Goal: Task Accomplishment & Management: Manage account settings

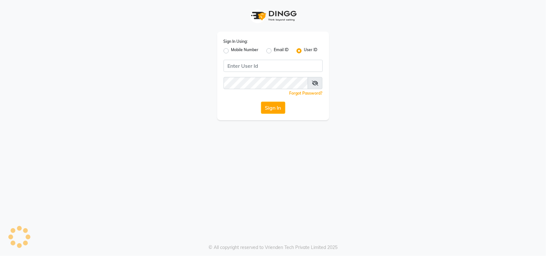
click at [253, 49] on label "Mobile Number" at bounding box center [245, 51] width 28 height 8
click at [235, 49] on input "Mobile Number" at bounding box center [233, 49] width 4 height 4
radio input "true"
radio input "false"
click at [298, 68] on input "Username" at bounding box center [284, 66] width 78 height 12
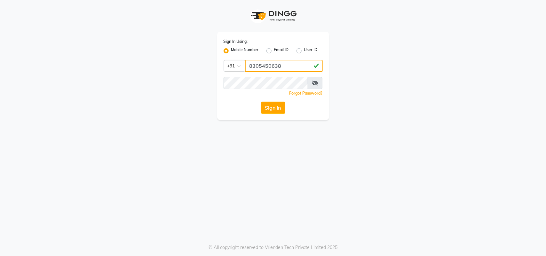
type input "8305450638"
click at [273, 103] on button "Sign In" at bounding box center [273, 108] width 24 height 12
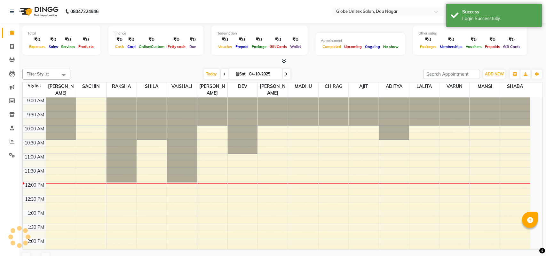
select select "en"
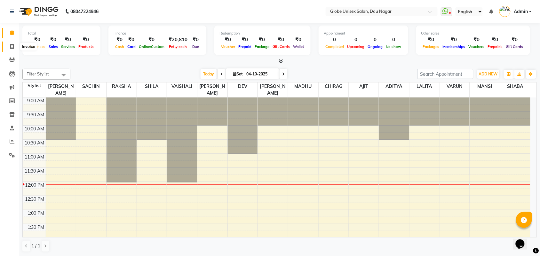
click at [8, 44] on span at bounding box center [11, 46] width 11 height 7
select select "service"
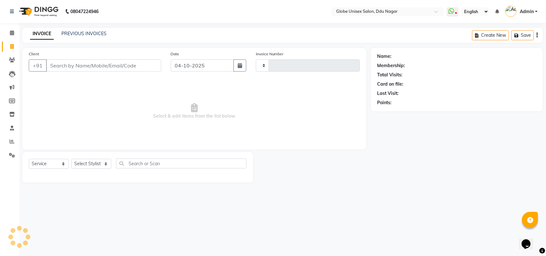
type input "4866"
select select "4184"
click at [100, 35] on link "PREVIOUS INVOICES" at bounding box center [83, 34] width 45 height 6
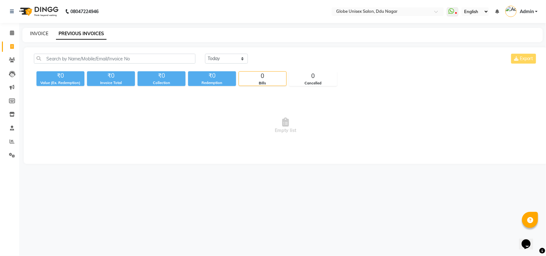
click at [47, 35] on link "INVOICE" at bounding box center [39, 34] width 18 height 6
select select "service"
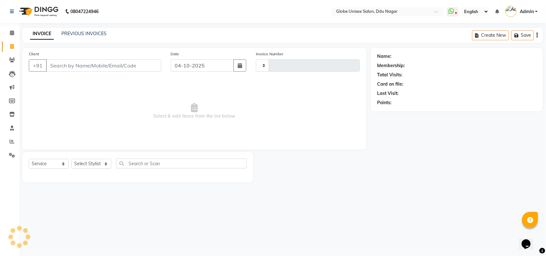
type input "4866"
select select "4184"
click at [69, 62] on input "Client" at bounding box center [103, 65] width 115 height 12
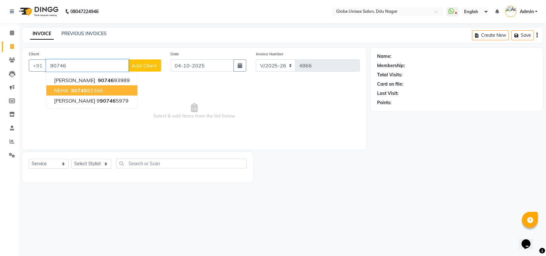
click at [106, 91] on button "NEHA 90746 82366" at bounding box center [91, 90] width 91 height 10
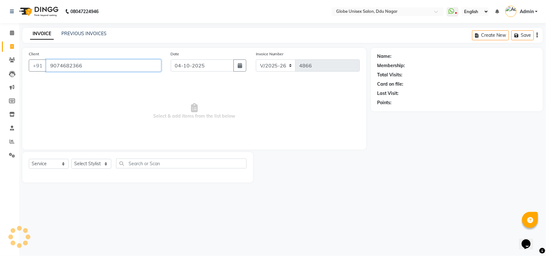
type input "9074682366"
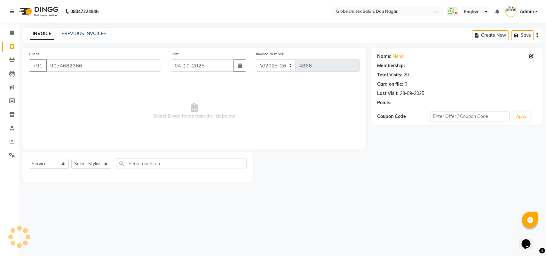
select select "2: Object"
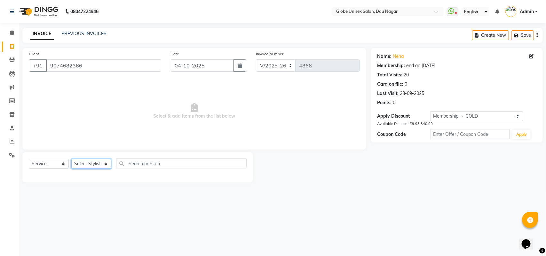
click at [104, 166] on select "Select Stylist ADITYA AJIT CHIRAG DEV DIGESH LALITA LAXMI MADHU MANSI NICK RAKS…" at bounding box center [91, 164] width 40 height 10
select select "62852"
click at [71, 159] on select "Select Stylist ADITYA AJIT CHIRAG DEV DIGESH LALITA LAXMI MADHU MANSI NICK RAKS…" at bounding box center [91, 164] width 40 height 10
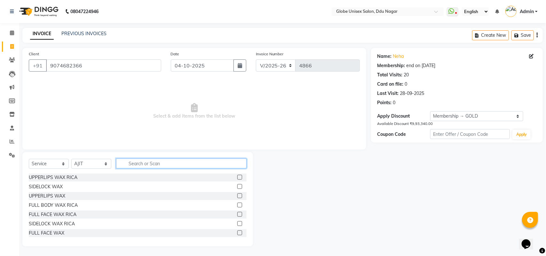
click at [146, 161] on input "text" at bounding box center [181, 164] width 130 height 10
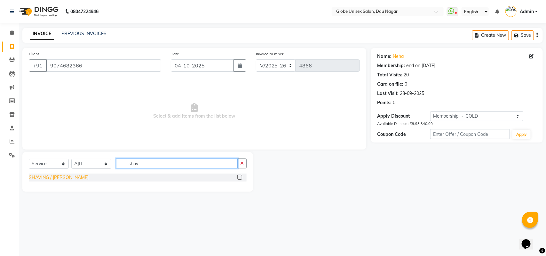
type input "shav"
click at [62, 176] on div "SHAVING / BEARD" at bounding box center [59, 177] width 60 height 7
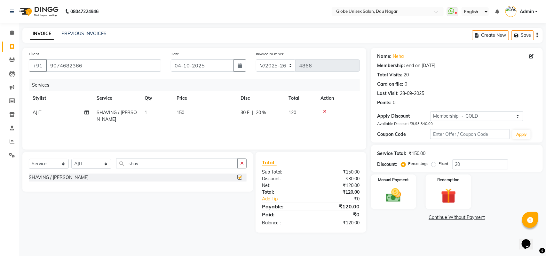
checkbox input "false"
click at [387, 195] on img at bounding box center [393, 195] width 25 height 18
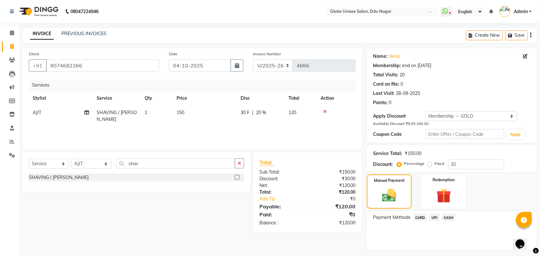
click at [430, 217] on span "UPI" at bounding box center [435, 217] width 10 height 7
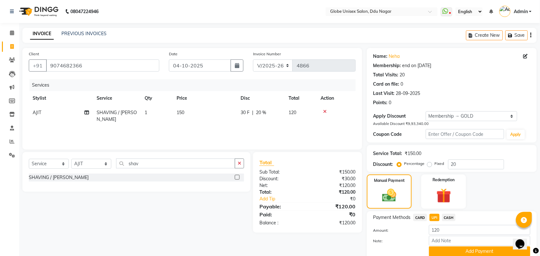
scroll to position [25, 0]
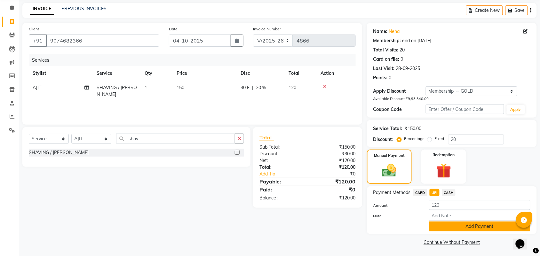
click at [466, 223] on button "Add Payment" at bounding box center [479, 227] width 101 height 10
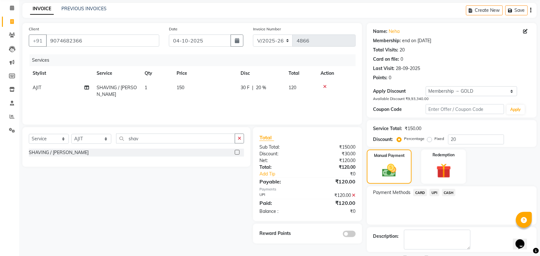
scroll to position [53, 0]
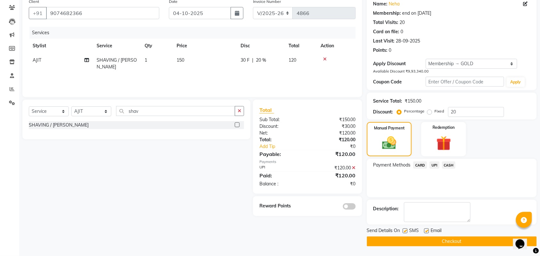
click at [448, 237] on button "Checkout" at bounding box center [452, 242] width 170 height 10
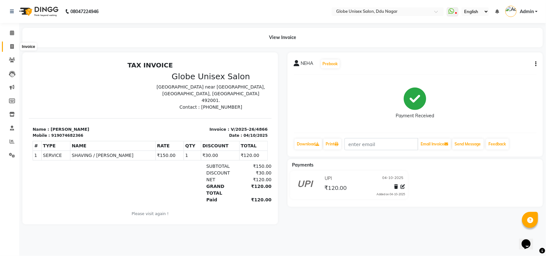
click at [14, 45] on span at bounding box center [11, 46] width 11 height 7
select select "service"
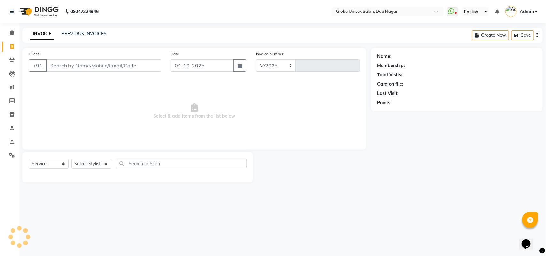
select select "4184"
type input "4867"
click at [94, 68] on input "Client" at bounding box center [103, 65] width 115 height 12
click at [455, 10] on span at bounding box center [453, 11] width 12 height 9
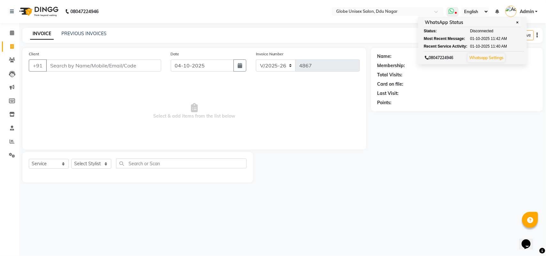
click at [489, 58] on link "Whatsapp Settings" at bounding box center [486, 57] width 34 height 5
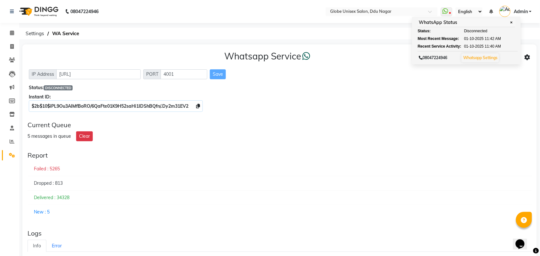
click at [299, 143] on div "Current Queue 5 messages in queue Clear" at bounding box center [279, 131] width 509 height 25
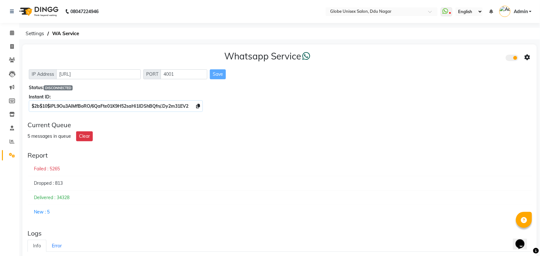
click at [69, 86] on span "DISCONNECTED" at bounding box center [58, 87] width 29 height 5
click at [73, 90] on span "DISCONNECTED" at bounding box center [58, 87] width 29 height 5
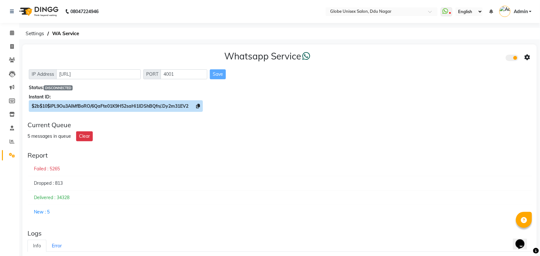
click at [156, 109] on span "$2b$10$iPL9Ou3AIMfBoRO/6QaFte01K9H52saHi1IDShBQfn/.Dy2m31EV2" at bounding box center [116, 106] width 174 height 12
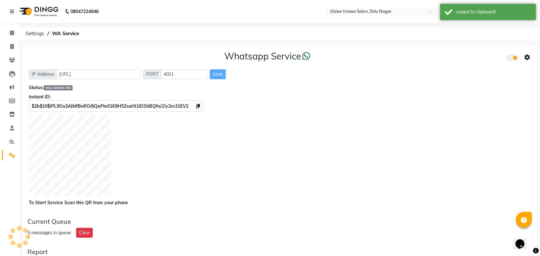
click at [314, 138] on div at bounding box center [279, 157] width 501 height 84
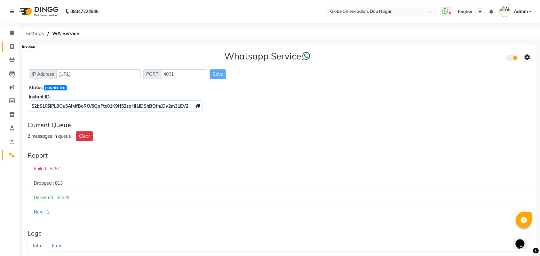
click at [9, 47] on span at bounding box center [11, 46] width 11 height 7
select select "service"
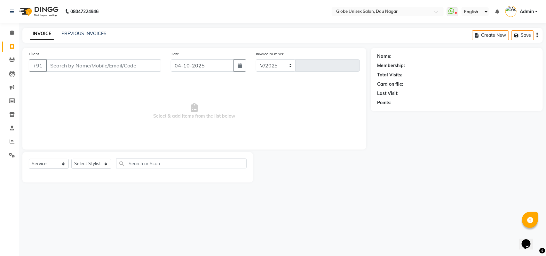
select select "4184"
type input "4867"
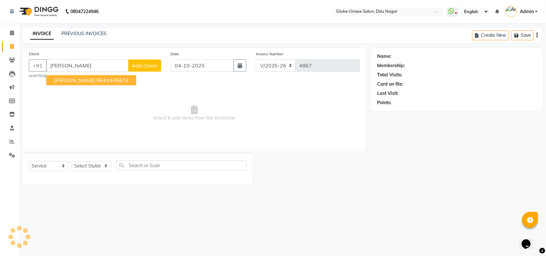
click at [102, 86] on ngb-typeahead-window "HIMANI BEDI 9643445874" at bounding box center [91, 80] width 91 height 16
click at [109, 81] on ngb-highlight "9643445874" at bounding box center [113, 80] width 32 height 6
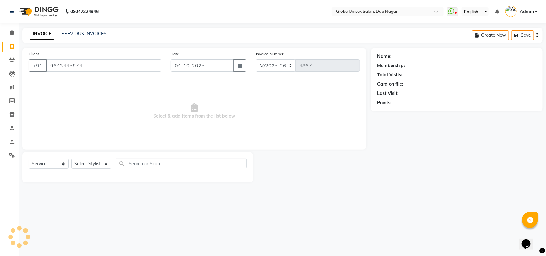
type input "9643445874"
select select "1: Object"
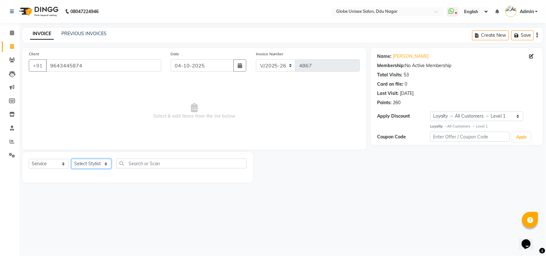
click at [83, 167] on select "Select Stylist ADITYA AJIT CHIRAG DEV DIGESH LALITA LAXMI MADHU MANSI NICK RAKS…" at bounding box center [91, 164] width 40 height 10
select select "34566"
click at [71, 159] on select "Select Stylist ADITYA AJIT CHIRAG DEV DIGESH LALITA LAXMI MADHU MANSI NICK RAKS…" at bounding box center [91, 164] width 40 height 10
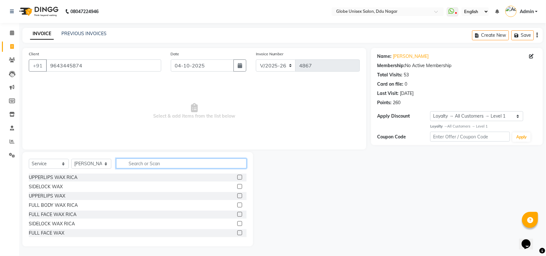
click at [142, 162] on input "text" at bounding box center [181, 164] width 130 height 10
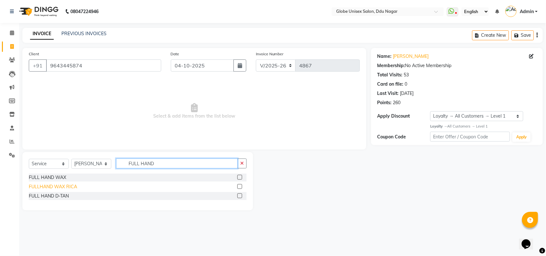
type input "FULL HAND"
drag, startPoint x: 63, startPoint y: 188, endPoint x: 136, endPoint y: 174, distance: 74.5
click at [64, 187] on div "FULLHAND WAX RICA" at bounding box center [53, 187] width 48 height 7
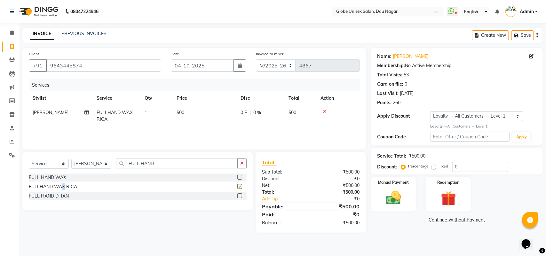
checkbox input "false"
click at [163, 166] on input "FULL HAN" at bounding box center [177, 164] width 122 height 10
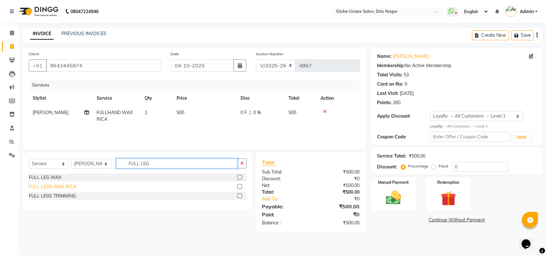
type input "FULL LEG"
click at [67, 188] on div "FULL LEGS WAX RICA" at bounding box center [53, 187] width 48 height 7
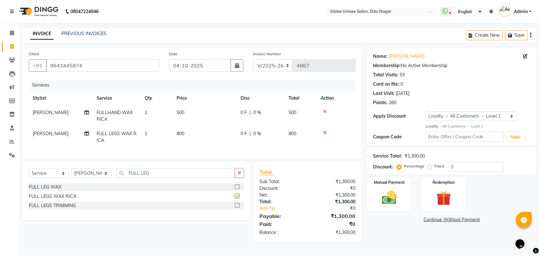
checkbox input "false"
click at [162, 178] on input "FULL LE" at bounding box center [175, 173] width 119 height 10
type input "F"
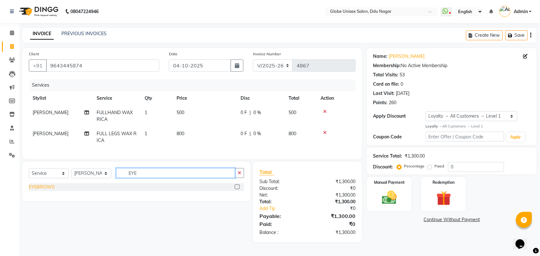
type input "EYE"
click at [51, 191] on div "EYEBROWS" at bounding box center [42, 187] width 26 height 7
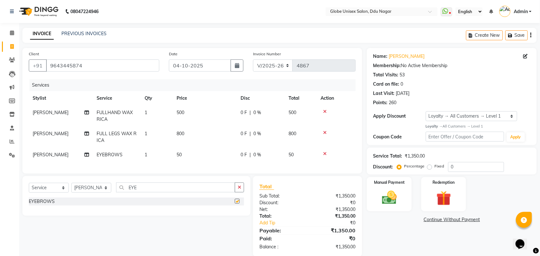
checkbox input "false"
click at [152, 193] on input "EYE" at bounding box center [175, 188] width 119 height 10
type input "E"
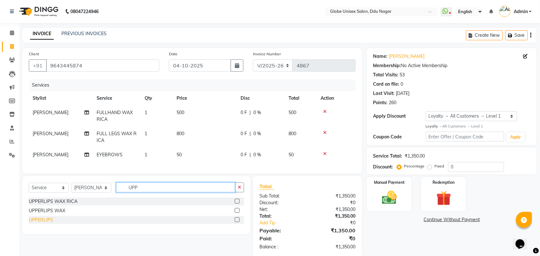
type input "UPP"
click at [42, 224] on div "UPPERLIPS" at bounding box center [41, 220] width 24 height 7
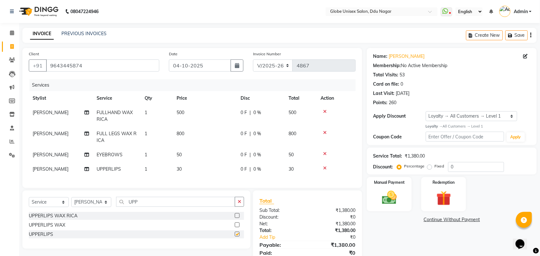
checkbox input "false"
click at [162, 207] on input "UPP" at bounding box center [175, 202] width 119 height 10
type input "U"
type input "CHIN"
click at [37, 238] on div "CHIN" at bounding box center [34, 234] width 11 height 7
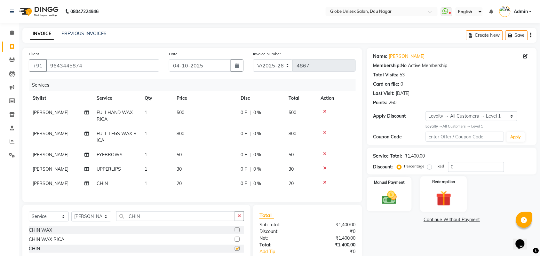
checkbox input "false"
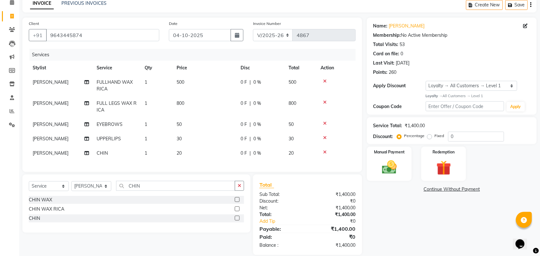
scroll to position [43, 0]
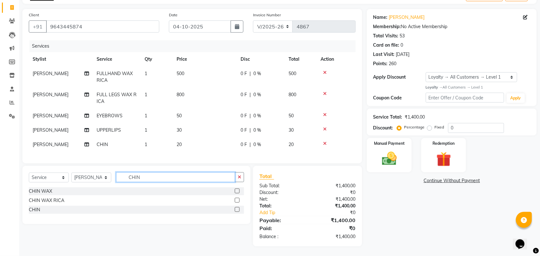
click at [161, 176] on input "CHIN" at bounding box center [175, 177] width 119 height 10
type input "C"
click at [103, 178] on select "Select Stylist ADITYA AJIT CHIRAG DEV DIGESH LALITA LAXMI MADHU MANSI NICK RAKS…" at bounding box center [91, 178] width 40 height 10
select select "25130"
click at [71, 175] on select "Select Stylist ADITYA AJIT CHIRAG DEV DIGESH LALITA LAXMI MADHU MANSI NICK RAKS…" at bounding box center [91, 178] width 40 height 10
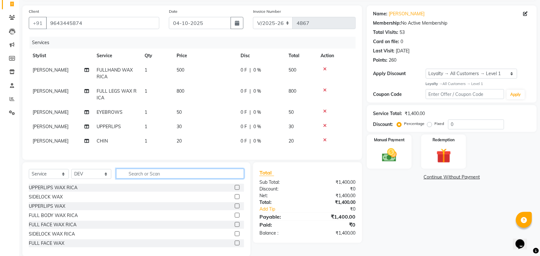
click at [146, 179] on input "text" at bounding box center [180, 174] width 128 height 10
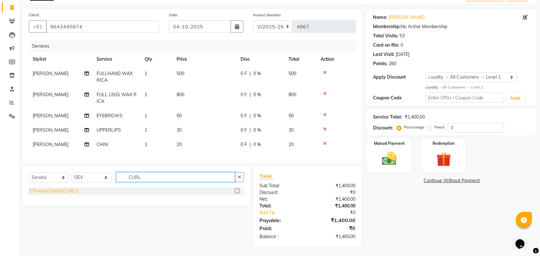
type input "CURL"
click at [71, 193] on div "STRAIGHTNING/CURLS" at bounding box center [54, 191] width 50 height 7
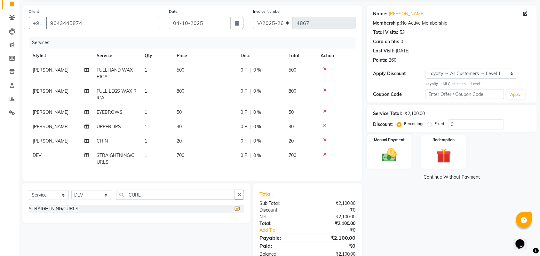
checkbox input "false"
click at [405, 12] on link "Himani Bedi" at bounding box center [407, 14] width 36 height 7
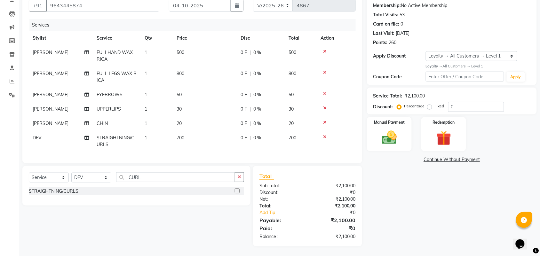
scroll to position [66, 0]
click at [484, 104] on input "0" at bounding box center [476, 107] width 56 height 10
type input "20"
click at [382, 205] on div "Name: Himani Bedi Membership: No Active Membership Total Visits: 53 Card on fil…" at bounding box center [454, 117] width 175 height 259
click at [377, 129] on img at bounding box center [389, 138] width 25 height 18
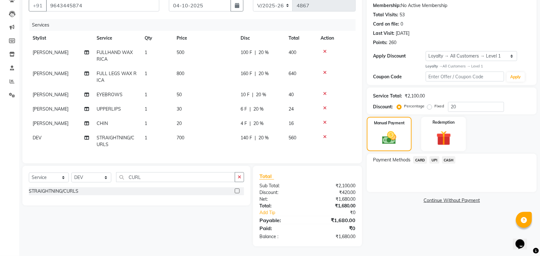
click at [433, 156] on span "UPI" at bounding box center [435, 159] width 10 height 7
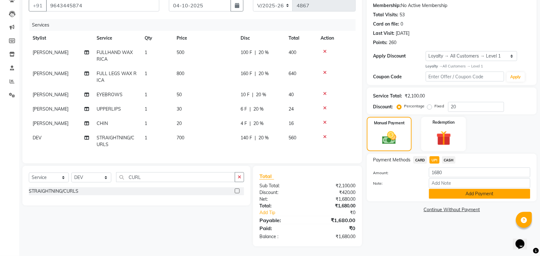
click at [466, 189] on button "Add Payment" at bounding box center [479, 194] width 101 height 10
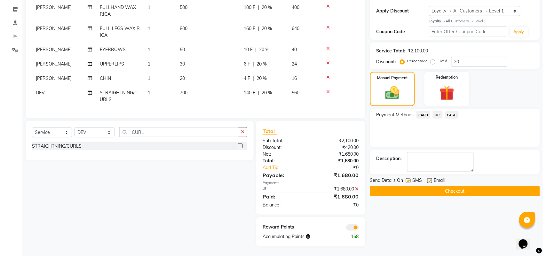
scroll to position [111, 0]
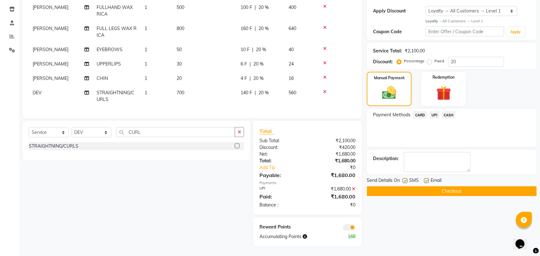
click at [348, 227] on span at bounding box center [349, 228] width 13 height 6
click at [356, 229] on input "checkbox" at bounding box center [356, 229] width 0 height 0
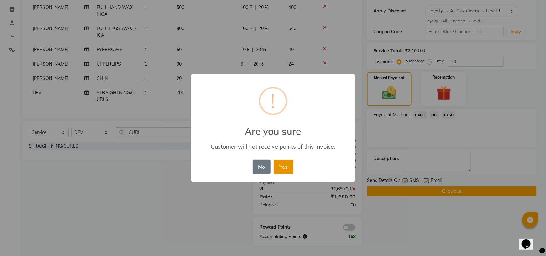
click at [280, 170] on button "Yes" at bounding box center [284, 167] width 20 height 14
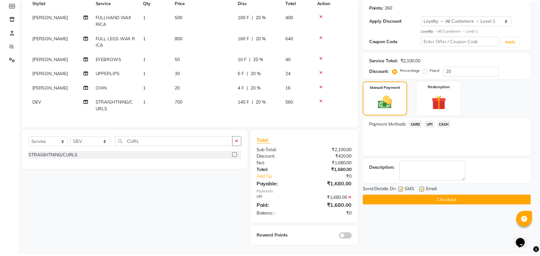
scroll to position [101, 0]
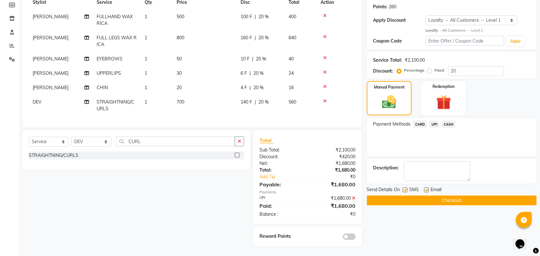
click at [460, 196] on button "Checkout" at bounding box center [452, 201] width 170 height 10
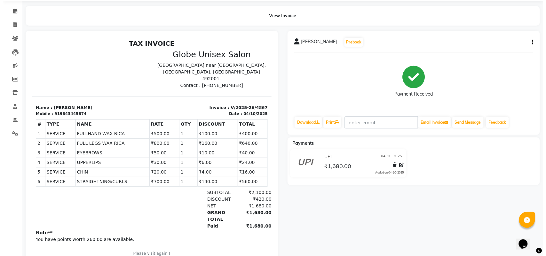
scroll to position [40, 0]
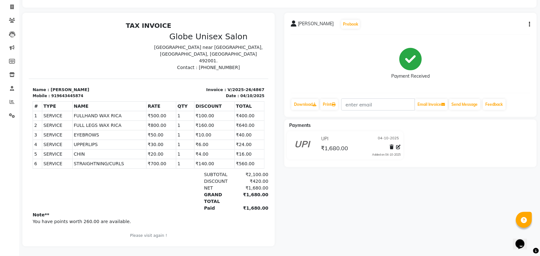
click at [528, 21] on button "button" at bounding box center [528, 24] width 4 height 7
click at [512, 15] on div "Split Service Amount" at bounding box center [498, 16] width 44 height 8
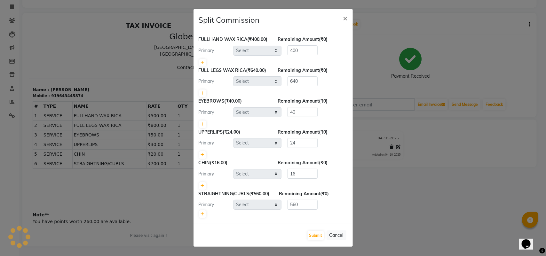
select select "34566"
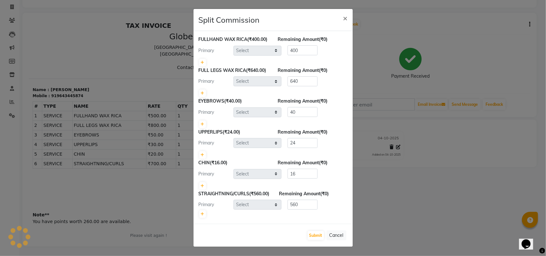
select select "25130"
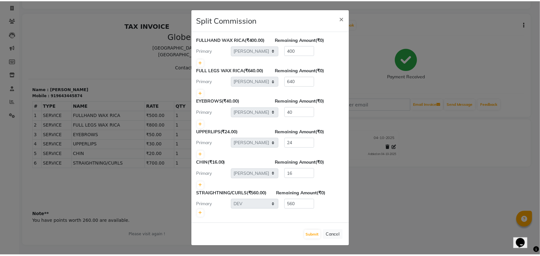
scroll to position [13, 0]
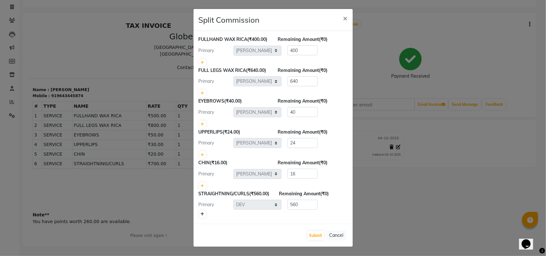
click at [201, 216] on icon at bounding box center [203, 214] width 4 height 4
type input "280"
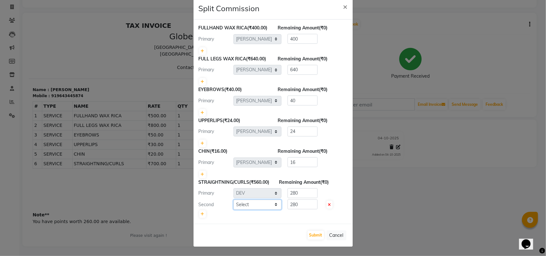
click at [243, 210] on select "Select ADITYA AJIT CHIRAG DEV DIGESH LALITA LAXMI MADHU MANSI NICK RAKSHA SACHI…" at bounding box center [257, 205] width 48 height 10
select select "21813"
click at [233, 210] on select "Select ADITYA AJIT CHIRAG DEV DIGESH LALITA LAXMI MADHU MANSI NICK RAKSHA SACHI…" at bounding box center [257, 205] width 48 height 10
click at [308, 240] on button "Submit" at bounding box center [316, 235] width 16 height 9
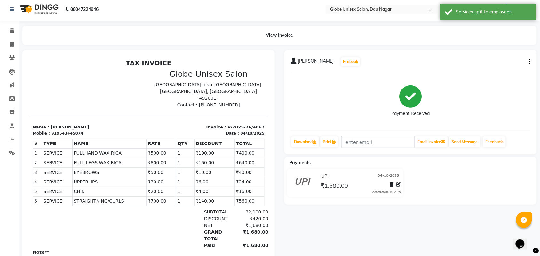
scroll to position [0, 0]
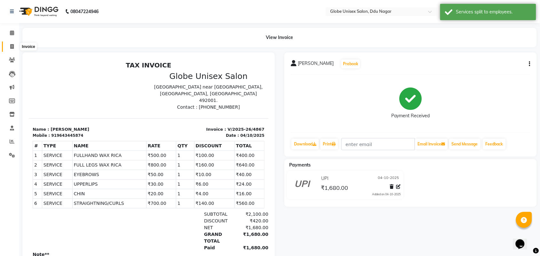
click at [12, 46] on icon at bounding box center [12, 46] width 4 height 5
select select "service"
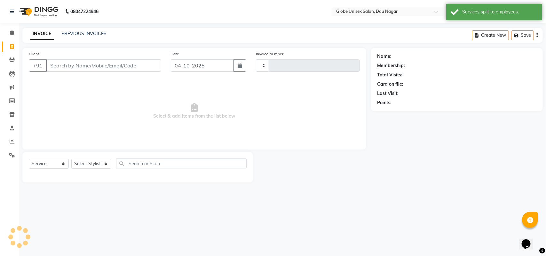
type input "4868"
select select "4184"
click at [93, 32] on link "PREVIOUS INVOICES" at bounding box center [83, 34] width 45 height 6
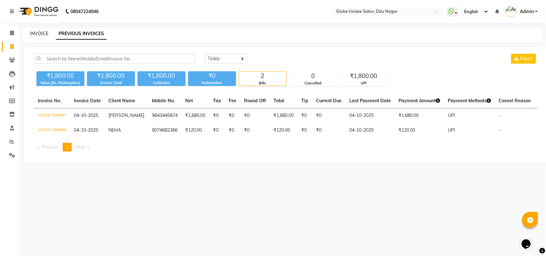
click at [41, 31] on link "INVOICE" at bounding box center [39, 34] width 18 height 6
select select "4184"
select select "service"
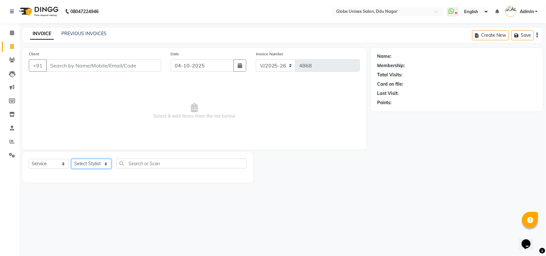
click at [83, 161] on select "Select Stylist ADITYA AJIT CHIRAG DEV DIGESH LALITA LAXMI MADHU MANSI NICK RAKS…" at bounding box center [91, 164] width 40 height 10
select select "64157"
click at [71, 159] on select "Select Stylist ADITYA AJIT CHIRAG DEV DIGESH LALITA LAXMI MADHU MANSI NICK RAKS…" at bounding box center [91, 164] width 40 height 10
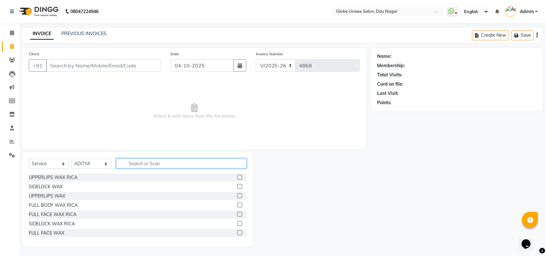
click at [124, 163] on input "text" at bounding box center [181, 164] width 130 height 10
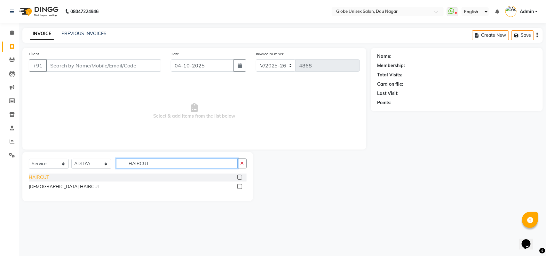
type input "HAIRCUT"
drag, startPoint x: 38, startPoint y: 177, endPoint x: 51, endPoint y: 174, distance: 13.1
click at [44, 175] on div "HAIRCUT" at bounding box center [39, 177] width 20 height 7
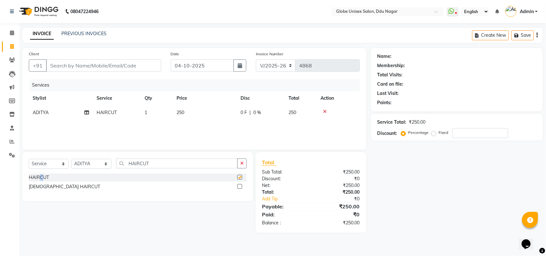
checkbox input "false"
click at [156, 162] on input "HAIRCU" at bounding box center [177, 164] width 122 height 10
type input "H"
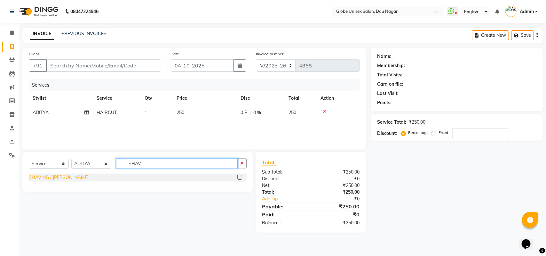
type input "SHAV"
click at [61, 179] on div "SHAVING / BEARD" at bounding box center [59, 177] width 60 height 7
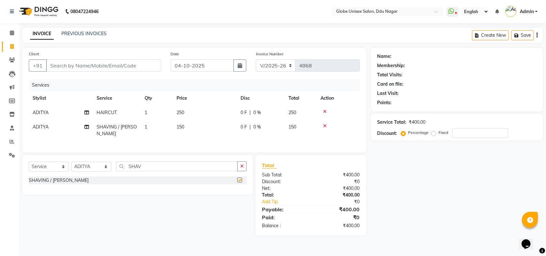
checkbox input "false"
click at [171, 165] on input "SHAV" at bounding box center [177, 167] width 122 height 10
type input "S"
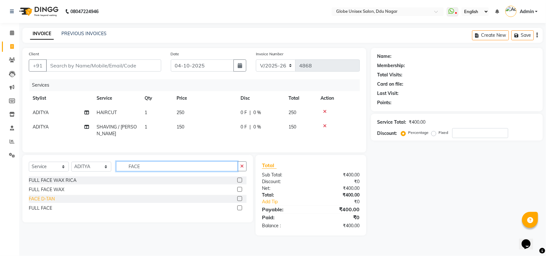
type input "FACE"
click at [44, 196] on div "FACE D-TAN" at bounding box center [42, 199] width 26 height 7
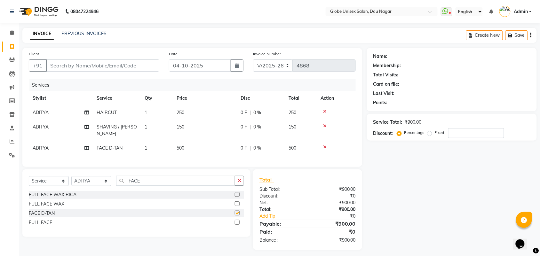
checkbox input "false"
click at [111, 67] on input "Client" at bounding box center [102, 65] width 113 height 12
type input "9"
type input "0"
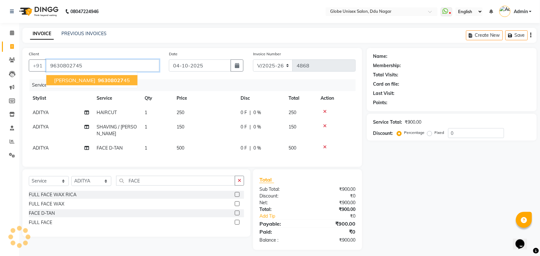
type input "9630802745"
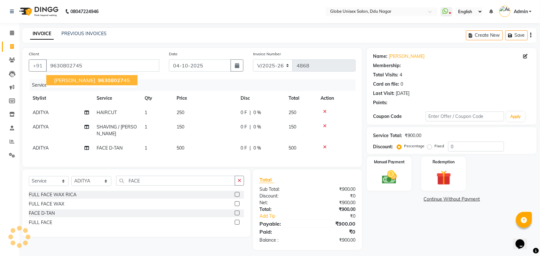
select select "1: Object"
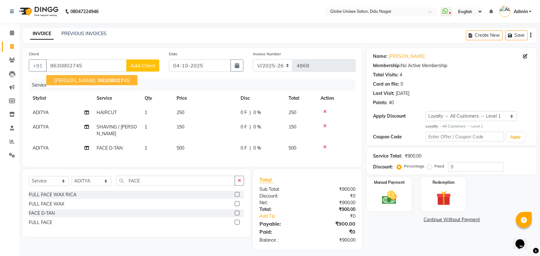
click at [391, 226] on div "Name: Shirish Sagaria Membership: No Active Membership Total Visits: 4 Card on …" at bounding box center [454, 149] width 175 height 202
click at [430, 163] on div "Fixed" at bounding box center [437, 166] width 16 height 8
click at [435, 166] on label "Fixed" at bounding box center [440, 166] width 10 height 6
click at [431, 166] on input "Fixed" at bounding box center [431, 166] width 4 height 4
radio input "true"
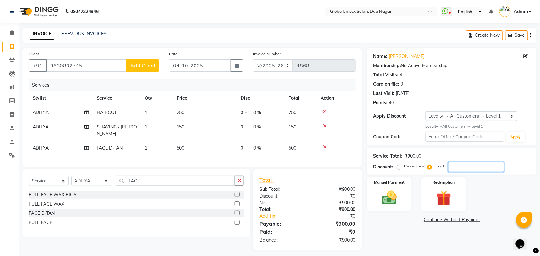
click at [469, 168] on input "number" at bounding box center [476, 167] width 56 height 10
type input "200"
click at [421, 242] on div "Name: Shirish Sagaria Membership: No Active Membership Total Visits: 4 Card on …" at bounding box center [454, 149] width 175 height 202
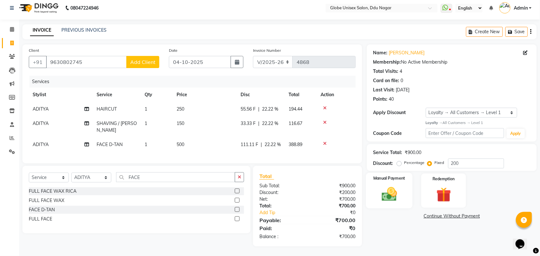
click at [392, 192] on img at bounding box center [389, 194] width 25 height 18
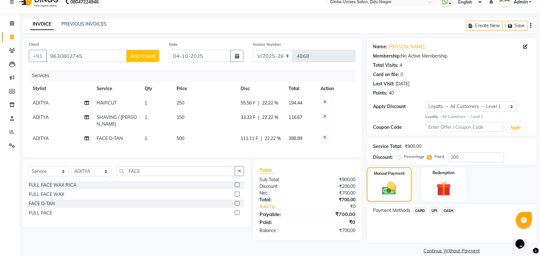
scroll to position [19, 0]
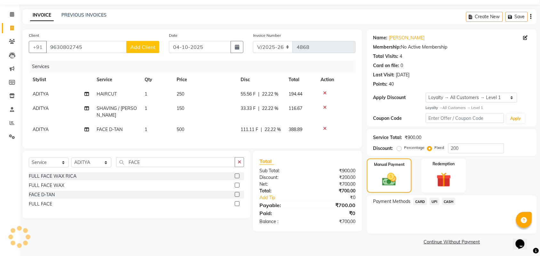
click at [451, 199] on span "CASH" at bounding box center [449, 201] width 14 height 7
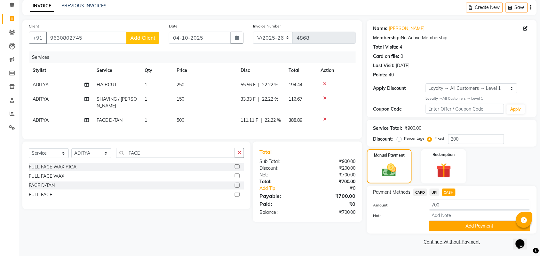
drag, startPoint x: 474, startPoint y: 225, endPoint x: 503, endPoint y: 218, distance: 29.4
click at [474, 225] on button "Add Payment" at bounding box center [479, 226] width 101 height 10
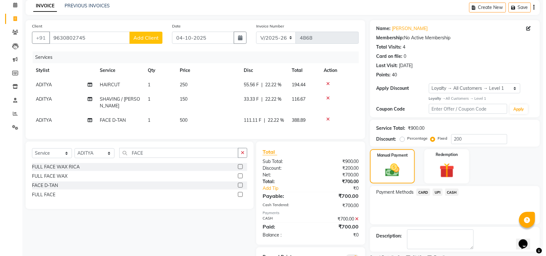
scroll to position [63, 0]
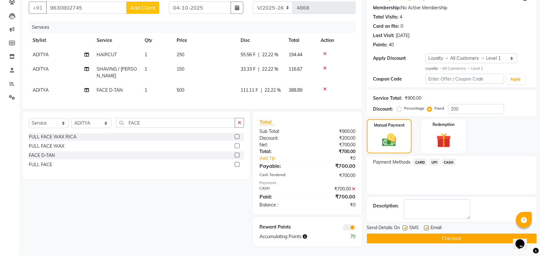
click at [346, 228] on span at bounding box center [349, 228] width 13 height 6
click at [356, 229] on input "checkbox" at bounding box center [356, 229] width 0 height 0
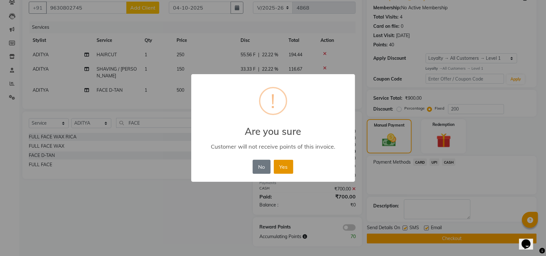
click at [281, 163] on button "Yes" at bounding box center [284, 167] width 20 height 14
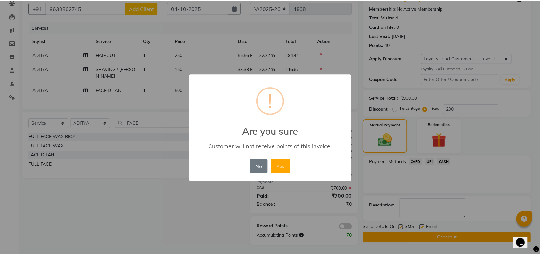
scroll to position [55, 0]
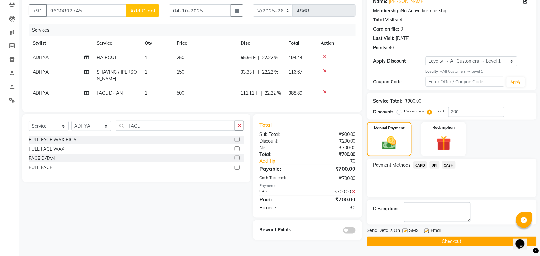
click at [481, 247] on button "Checkout" at bounding box center [452, 242] width 170 height 10
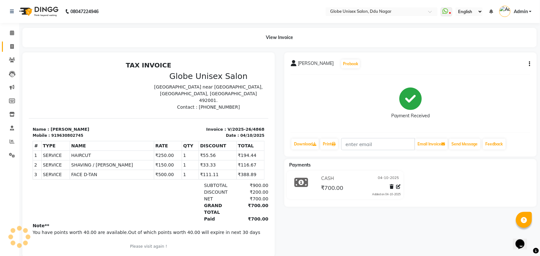
click at [12, 42] on link "Invoice" at bounding box center [9, 47] width 15 height 11
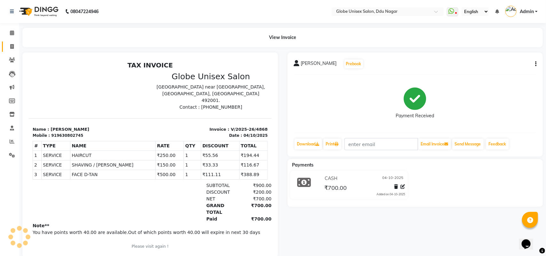
select select "service"
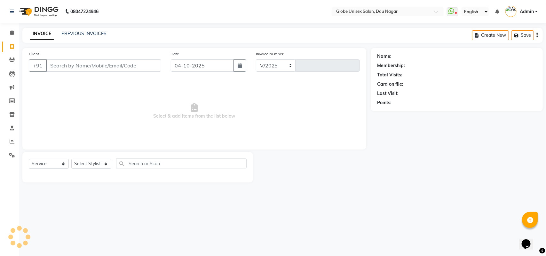
select select "4184"
type input "4869"
click at [9, 114] on icon at bounding box center [11, 114] width 5 height 5
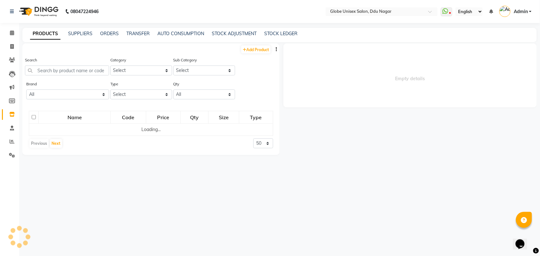
select select
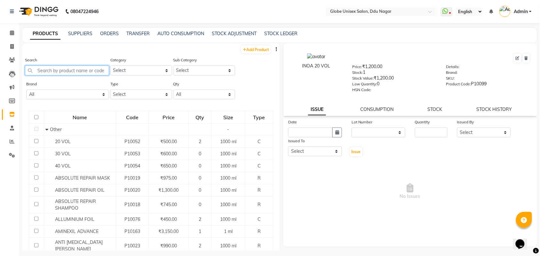
click at [36, 74] on input "text" at bounding box center [67, 71] width 84 height 10
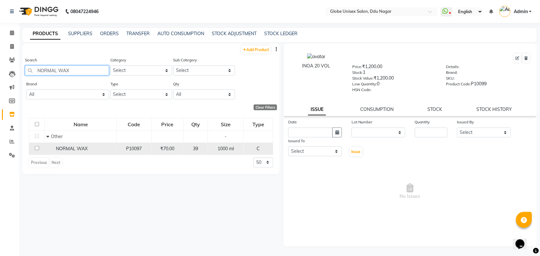
type input "NORMAL WAX"
click at [88, 146] on div "NORMAL WAX" at bounding box center [80, 149] width 68 height 7
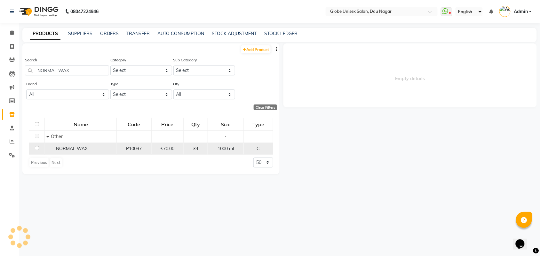
select select
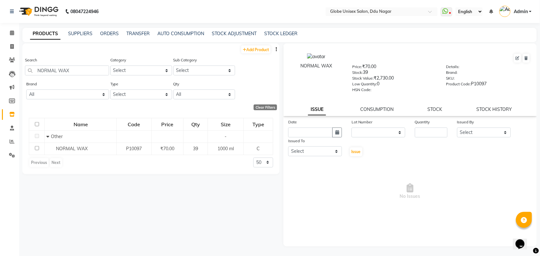
click at [447, 106] on div "ISSUE CONSUMPTION STOCK STOCK HISTORY" at bounding box center [410, 109] width 238 height 7
click at [429, 106] on link "STOCK" at bounding box center [435, 109] width 15 height 6
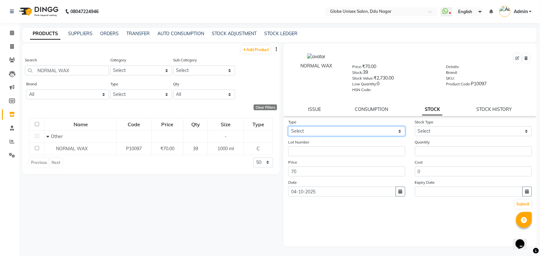
click at [343, 129] on select "Select In Out" at bounding box center [346, 131] width 117 height 10
select select "out"
click at [288, 126] on select "Select In Out" at bounding box center [346, 131] width 117 height 10
select select
click at [450, 159] on div "Cost 0" at bounding box center [473, 168] width 127 height 18
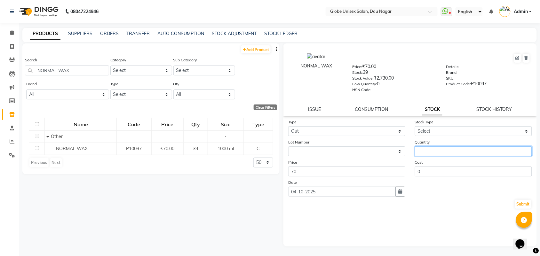
click at [453, 153] on input "number" at bounding box center [473, 151] width 117 height 10
type input "2"
click at [454, 123] on div "Stock Type Select Internal Use Damaged Expired Adjustment Return Other" at bounding box center [473, 128] width 127 height 18
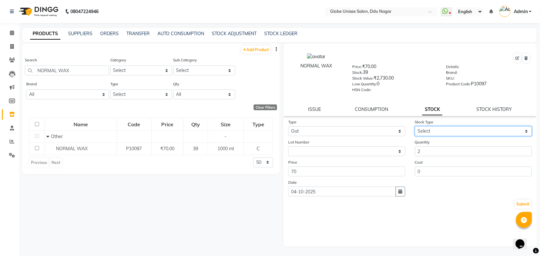
click at [453, 132] on select "Select Internal Use Damaged Expired Adjustment Return Other" at bounding box center [473, 131] width 117 height 10
select select "internal use"
click at [415, 126] on select "Select Internal Use Damaged Expired Adjustment Return Other" at bounding box center [473, 131] width 117 height 10
click at [528, 206] on button "Submit" at bounding box center [523, 204] width 16 height 9
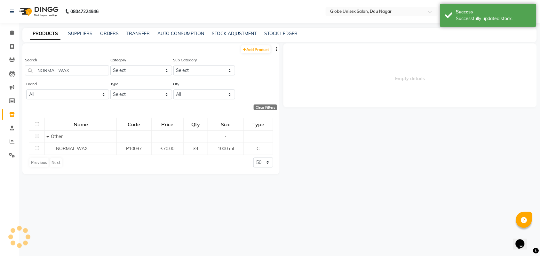
select select
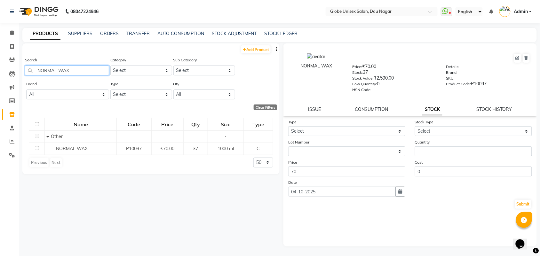
click at [73, 66] on input "NORMAL WAX" at bounding box center [67, 71] width 84 height 10
type input "N"
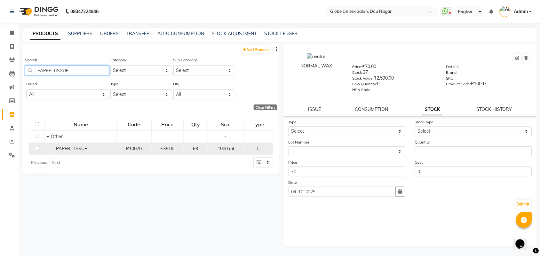
type input "PAPER TISSUE"
click at [93, 149] on div "PAPER TISSUE" at bounding box center [80, 149] width 68 height 7
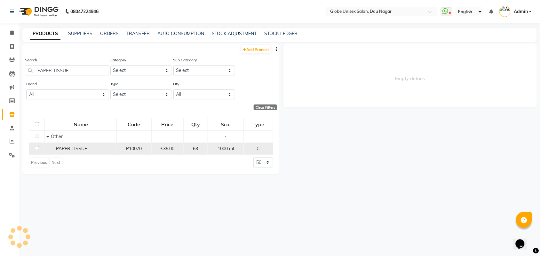
select select
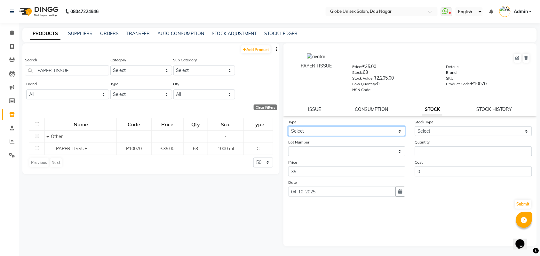
click at [319, 127] on select "Select In Out" at bounding box center [346, 131] width 117 height 10
select select "out"
click at [288, 126] on select "Select In Out" at bounding box center [346, 131] width 117 height 10
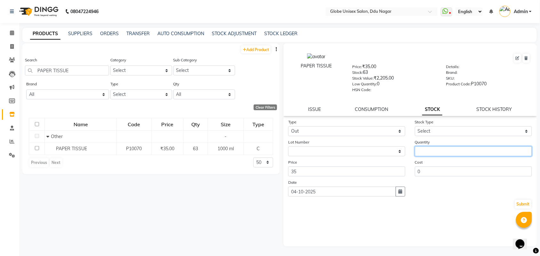
click at [434, 150] on input "number" at bounding box center [473, 151] width 117 height 10
type input "6"
click at [443, 124] on div "Stock Type Select Internal Use Damaged Expired Adjustment Return Other" at bounding box center [473, 128] width 127 height 18
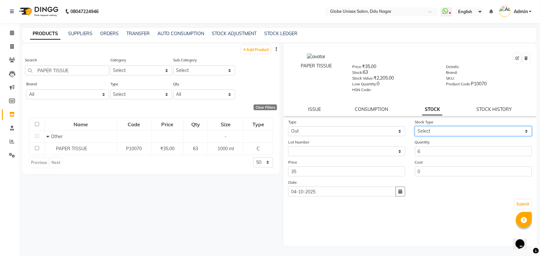
click at [445, 131] on select "Select Internal Use Damaged Expired Adjustment Return Other" at bounding box center [473, 131] width 117 height 10
select select "internal use"
click at [415, 126] on select "Select Internal Use Damaged Expired Adjustment Return Other" at bounding box center [473, 131] width 117 height 10
click at [522, 201] on button "Submit" at bounding box center [523, 204] width 16 height 9
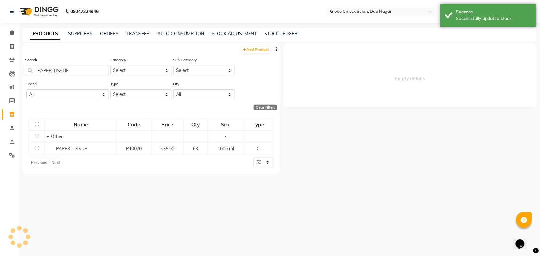
select select
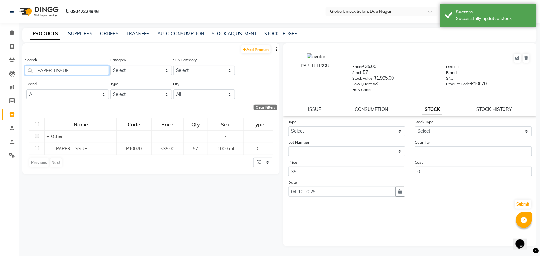
click at [104, 71] on input "PAPER TISSUE" at bounding box center [67, 71] width 84 height 10
click at [51, 70] on input "PAPER TISSUE" at bounding box center [67, 71] width 84 height 10
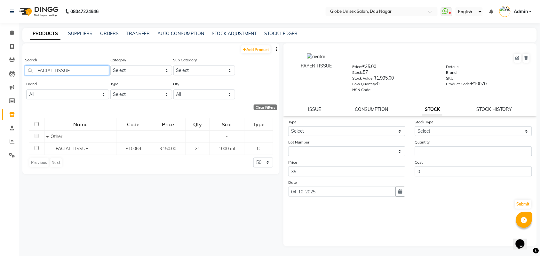
click at [80, 73] on input "FACIAL TISSUE" at bounding box center [67, 71] width 84 height 10
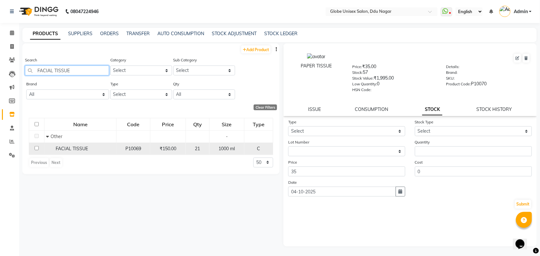
type input "FACIAL TISSUE"
click at [81, 147] on span "FACIAL TISSUE" at bounding box center [72, 149] width 32 height 6
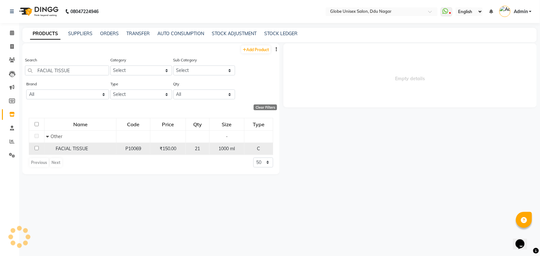
select select
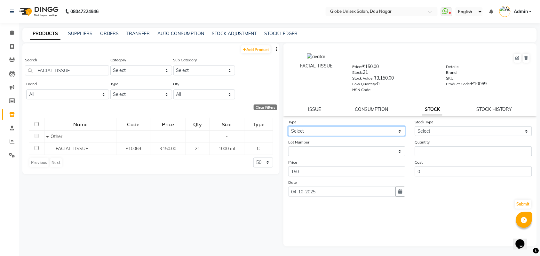
click at [356, 130] on select "Select In Out" at bounding box center [346, 131] width 117 height 10
select select "out"
click at [288, 126] on select "Select In Out" at bounding box center [346, 131] width 117 height 10
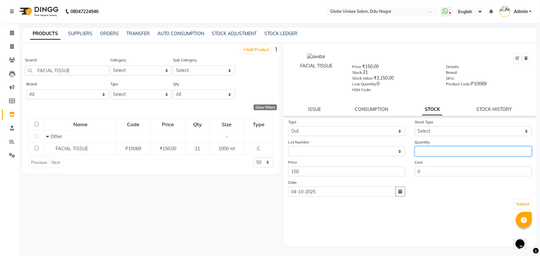
click at [434, 150] on input "number" at bounding box center [473, 151] width 117 height 10
type input "3"
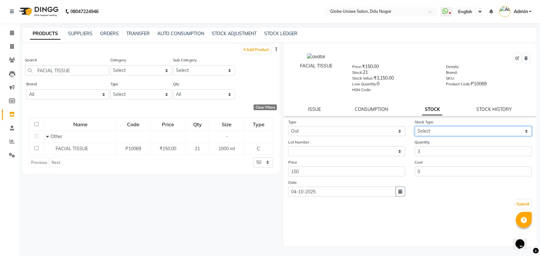
click at [447, 127] on select "Select Internal Use Damaged Expired Adjustment Return Other" at bounding box center [473, 131] width 117 height 10
select select "internal use"
click at [415, 126] on select "Select Internal Use Damaged Expired Adjustment Return Other" at bounding box center [473, 131] width 117 height 10
click at [527, 200] on button "Submit" at bounding box center [523, 204] width 16 height 9
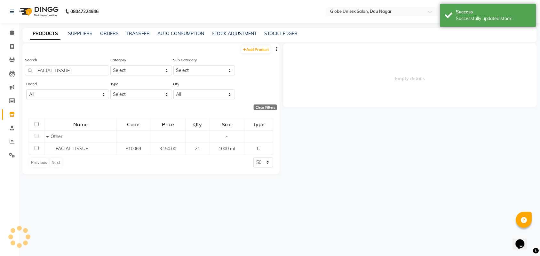
select select
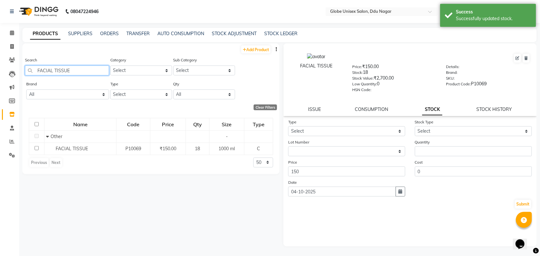
click at [77, 67] on input "FACIAL TISSUE" at bounding box center [67, 71] width 84 height 10
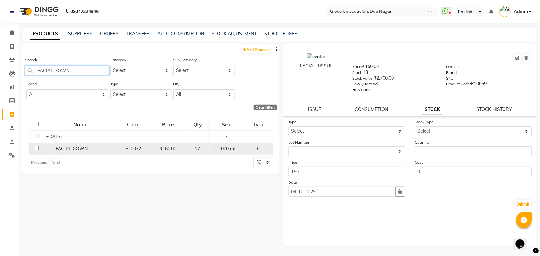
type input "FACIAL GOWN"
click at [76, 145] on td "FACIAL GOWN" at bounding box center [80, 149] width 72 height 12
click at [72, 148] on span "FACIAL GOWN" at bounding box center [72, 149] width 32 height 6
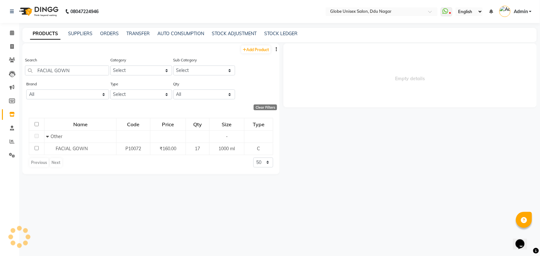
select select
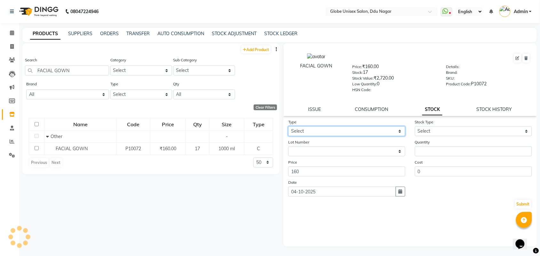
click at [340, 130] on select "Select In Out" at bounding box center [346, 131] width 117 height 10
select select "out"
click at [288, 126] on select "Select In Out" at bounding box center [346, 131] width 117 height 10
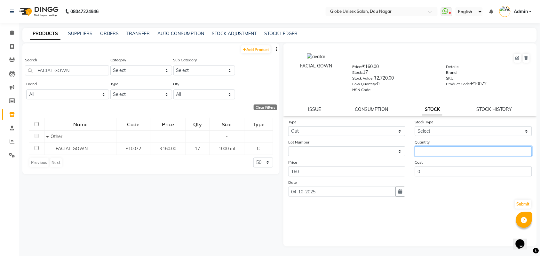
click at [463, 154] on input "number" at bounding box center [473, 151] width 117 height 10
type input "3"
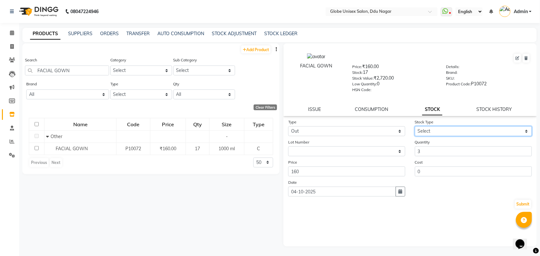
drag, startPoint x: 465, startPoint y: 129, endPoint x: 464, endPoint y: 134, distance: 5.5
click at [465, 129] on select "Select Internal Use Damaged Expired Adjustment Return Other" at bounding box center [473, 131] width 117 height 10
select select "internal use"
click at [415, 126] on select "Select Internal Use Damaged Expired Adjustment Return Other" at bounding box center [473, 131] width 117 height 10
click at [529, 206] on button "Submit" at bounding box center [523, 204] width 16 height 9
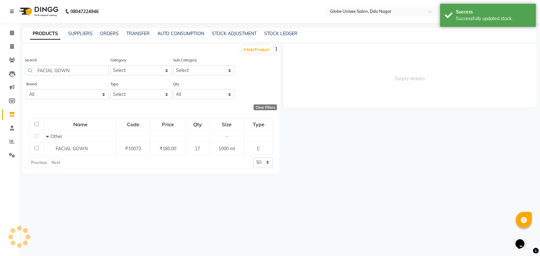
select select
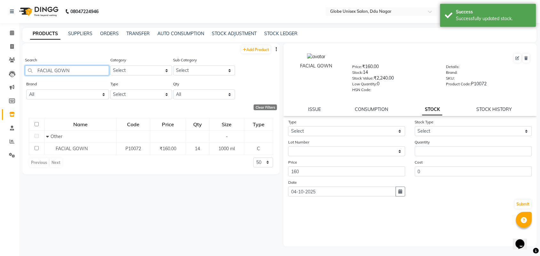
click at [78, 74] on input "FACIAL GOWN" at bounding box center [67, 71] width 84 height 10
type input "F"
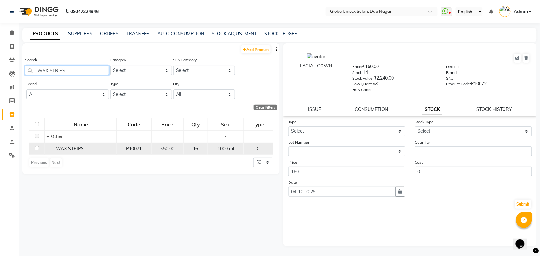
type input "WAX STRIPS"
click at [74, 148] on span "WAX STRIPS" at bounding box center [70, 149] width 28 height 6
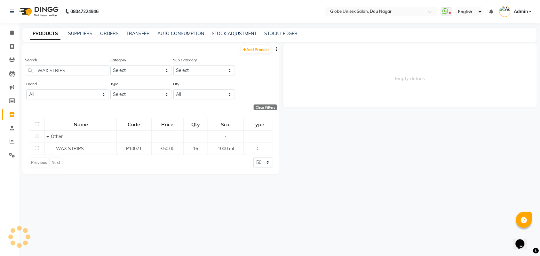
select select
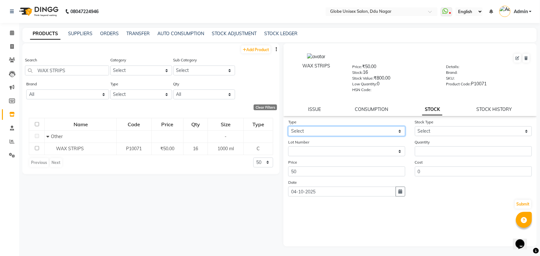
click at [355, 131] on select "Select In Out" at bounding box center [346, 131] width 117 height 10
select select "out"
click at [288, 126] on select "Select In Out" at bounding box center [346, 131] width 117 height 10
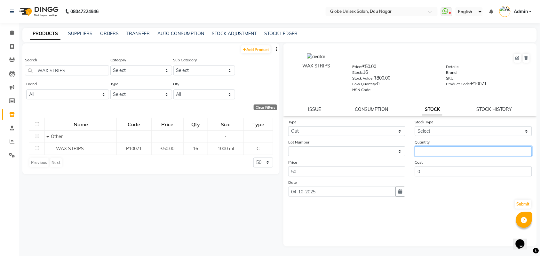
click at [427, 149] on input "number" at bounding box center [473, 151] width 117 height 10
type input "3"
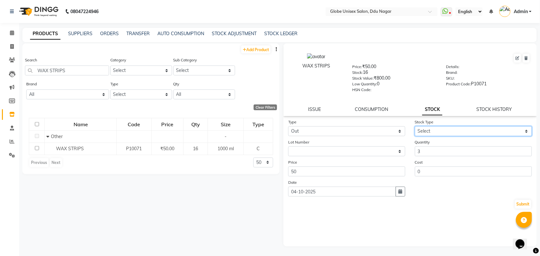
click at [436, 129] on select "Select Internal Use Damaged Expired Adjustment Return Other" at bounding box center [473, 131] width 117 height 10
select select "internal use"
click at [415, 126] on select "Select Internal Use Damaged Expired Adjustment Return Other" at bounding box center [473, 131] width 117 height 10
click at [522, 200] on button "Submit" at bounding box center [523, 204] width 16 height 9
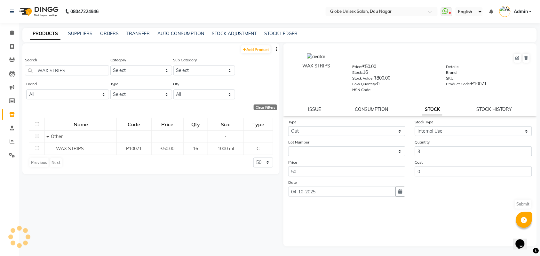
select select
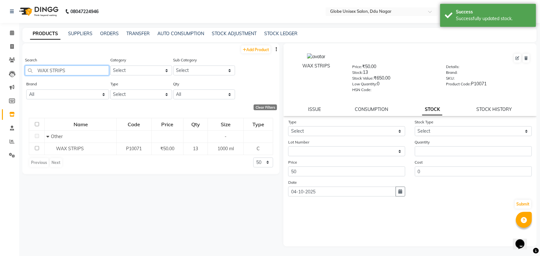
click at [81, 67] on input "WAX STRIPS" at bounding box center [67, 71] width 84 height 10
type input "W"
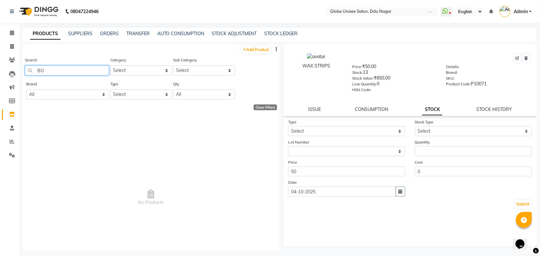
type input "B"
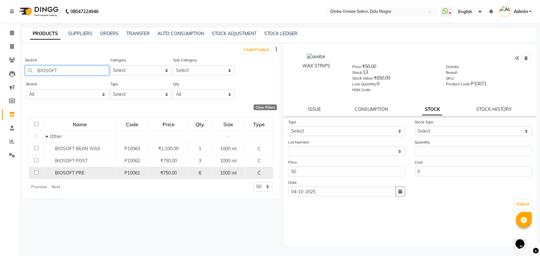
type input "BIOSOFT"
click at [79, 177] on td "BIOSOFT PRE" at bounding box center [80, 173] width 72 height 12
click at [79, 170] on span "BIOSOFT PRE" at bounding box center [69, 173] width 29 height 6
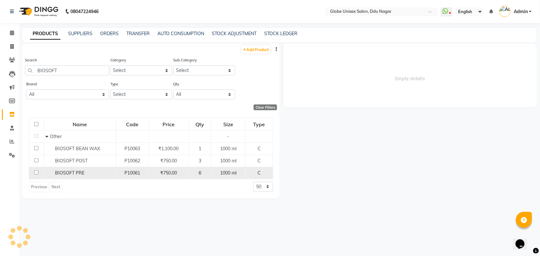
select select
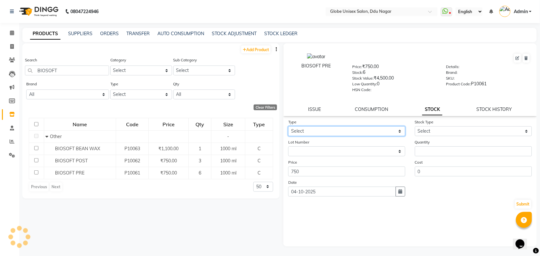
click at [339, 128] on select "Select In Out" at bounding box center [346, 131] width 117 height 10
select select "out"
click at [288, 126] on select "Select In Out" at bounding box center [346, 131] width 117 height 10
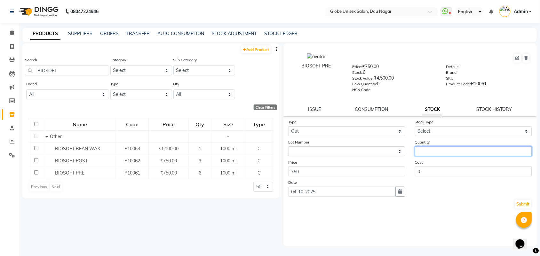
click at [415, 153] on input "number" at bounding box center [473, 151] width 117 height 10
type input "1"
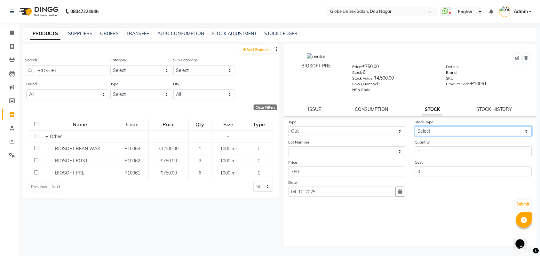
click at [435, 130] on select "Select Internal Use Damaged Expired Adjustment Return Other" at bounding box center [473, 131] width 117 height 10
select select "internal use"
click at [415, 126] on select "Select Internal Use Damaged Expired Adjustment Return Other" at bounding box center [473, 131] width 117 height 10
click at [525, 200] on button "Submit" at bounding box center [523, 204] width 16 height 9
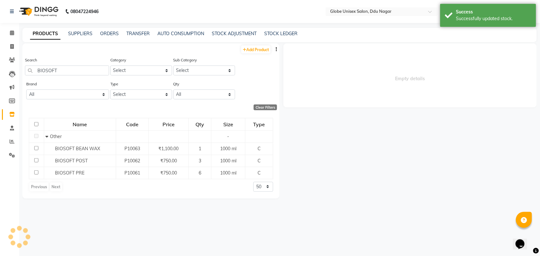
select select
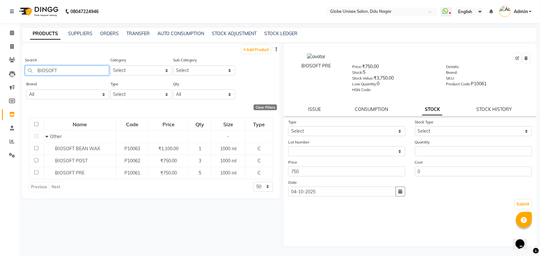
click at [83, 68] on input "BIOSOFT" at bounding box center [67, 71] width 84 height 10
type input "B"
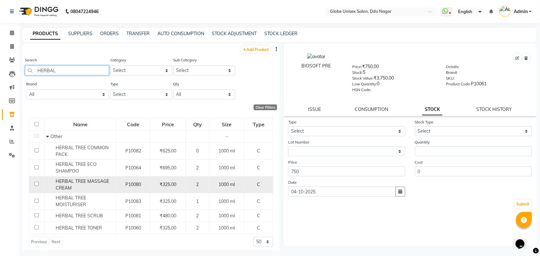
type input "HERBAL"
click at [94, 190] on div "HERBAL TREE MASSAGE CREAM" at bounding box center [80, 184] width 68 height 13
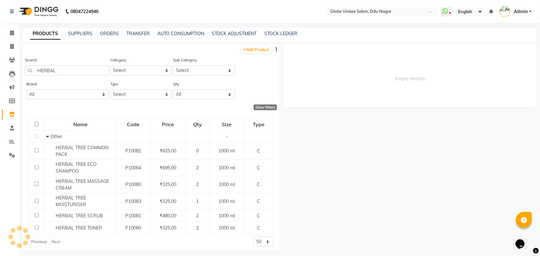
select select
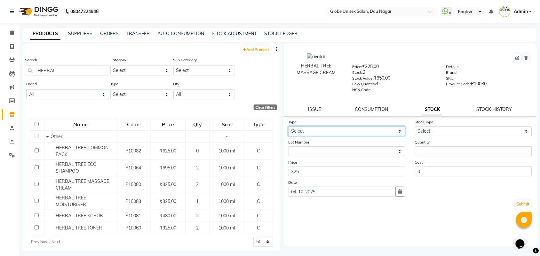
click at [351, 129] on select "Select In Out" at bounding box center [346, 131] width 117 height 10
click at [288, 126] on select "Select In Out" at bounding box center [346, 131] width 117 height 10
click at [362, 131] on select "Select In Out" at bounding box center [346, 131] width 117 height 10
select select "out"
click at [288, 126] on select "Select In Out" at bounding box center [346, 131] width 117 height 10
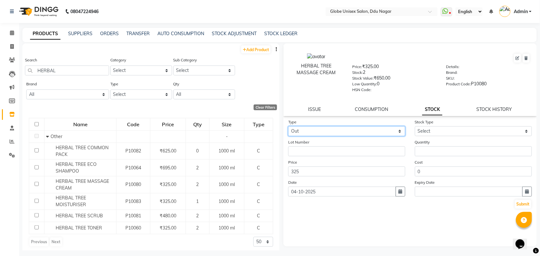
select select
click at [463, 154] on form "Type Select In Out Stock Type Select Internal Use Damaged Expired Adjustment Re…" at bounding box center [410, 164] width 244 height 91
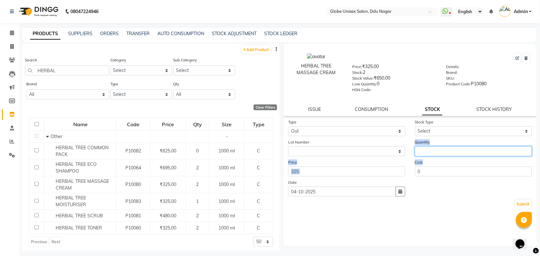
click at [463, 152] on input "number" at bounding box center [473, 151] width 117 height 10
type input "1"
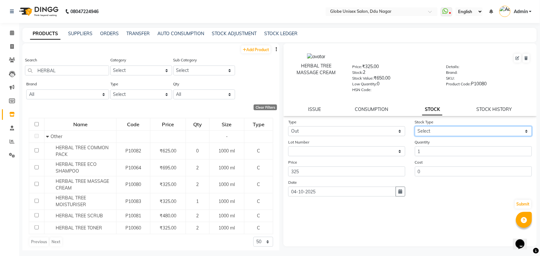
click at [461, 132] on select "Select Internal Use Damaged Expired Adjustment Return Other" at bounding box center [473, 131] width 117 height 10
select select "internal use"
click at [415, 126] on select "Select Internal Use Damaged Expired Adjustment Return Other" at bounding box center [473, 131] width 117 height 10
click at [522, 200] on button "Submit" at bounding box center [523, 204] width 16 height 9
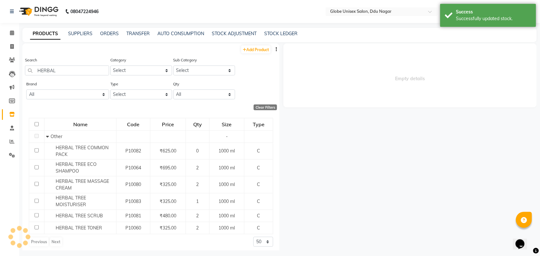
select select
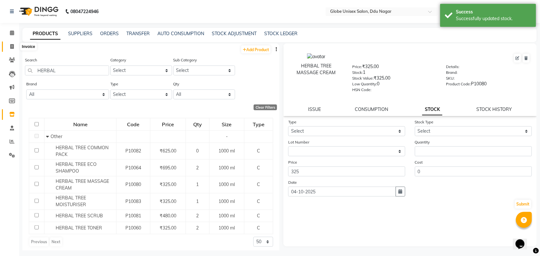
click at [9, 47] on span at bounding box center [11, 46] width 11 height 7
select select "service"
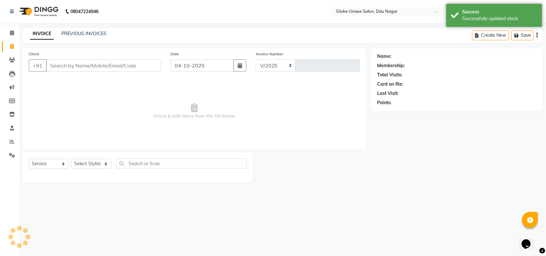
select select "4184"
type input "4869"
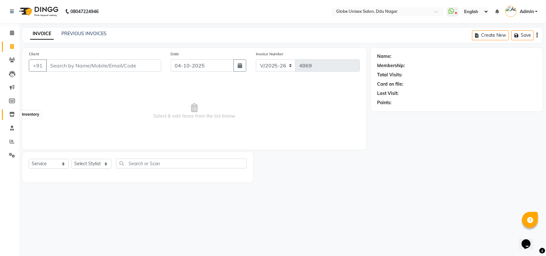
click at [10, 116] on icon at bounding box center [11, 114] width 5 height 5
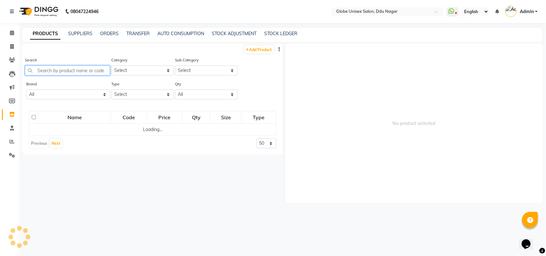
click at [81, 71] on input "text" at bounding box center [67, 71] width 85 height 10
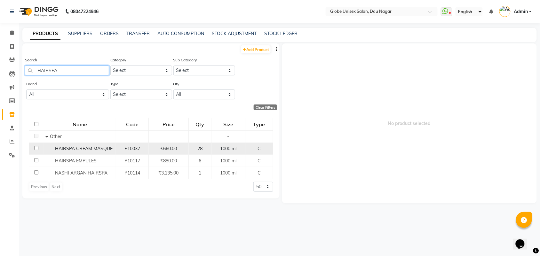
type input "HAIRSPA"
click at [97, 150] on span "HAIRSPA CREAM MASQUE" at bounding box center [84, 149] width 58 height 6
select select
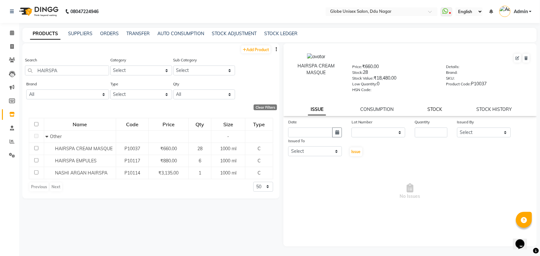
click at [437, 106] on link "STOCK" at bounding box center [435, 109] width 15 height 6
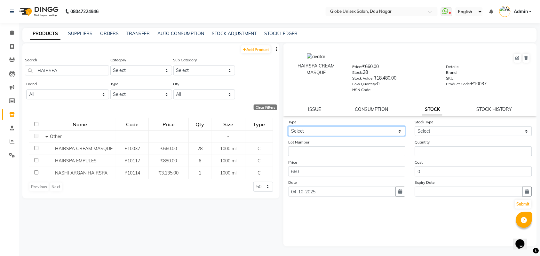
click at [373, 128] on select "Select In Out" at bounding box center [346, 131] width 117 height 10
select select "out"
click at [288, 126] on select "Select In Out" at bounding box center [346, 131] width 117 height 10
select select
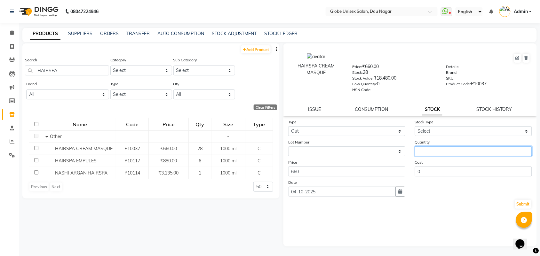
click at [448, 146] on input "number" at bounding box center [473, 151] width 117 height 10
type input "1"
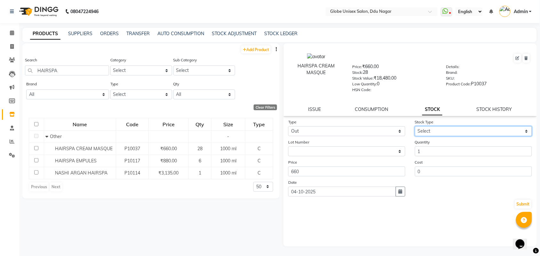
click at [451, 132] on select "Select Internal Use Damaged Expired Adjustment Return Other" at bounding box center [473, 131] width 117 height 10
select select "internal use"
click at [415, 126] on select "Select Internal Use Damaged Expired Adjustment Return Other" at bounding box center [473, 131] width 117 height 10
click at [527, 200] on button "Submit" at bounding box center [523, 204] width 16 height 9
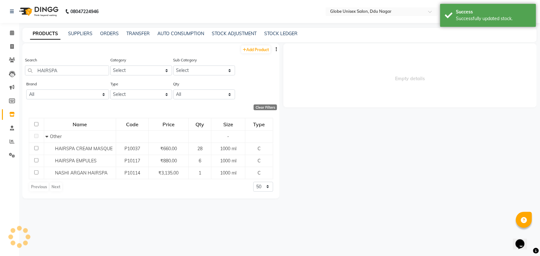
select select
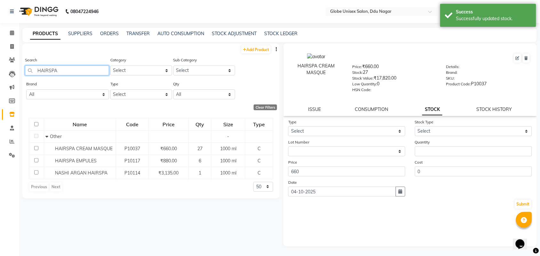
click at [82, 68] on input "HAIRSPA" at bounding box center [67, 71] width 84 height 10
type input "H"
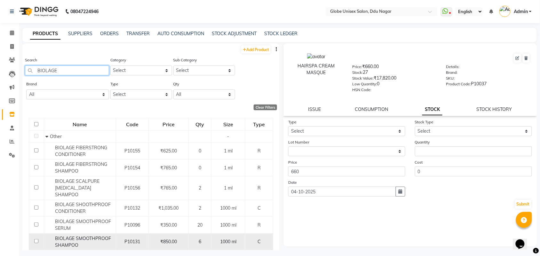
type input "BIOLAGE"
click at [106, 237] on div "BIOLAGE SMOOTHPROOF SHAMPOO" at bounding box center [79, 241] width 68 height 13
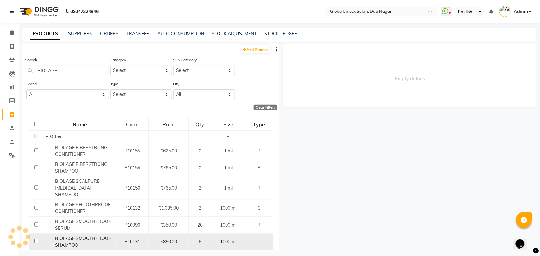
select select
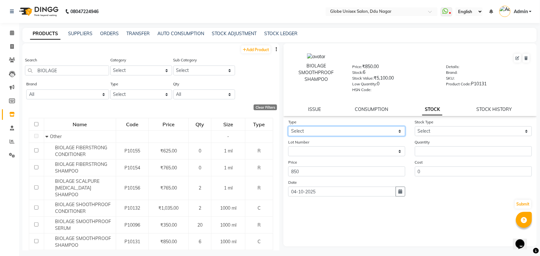
click at [359, 131] on select "Select In Out" at bounding box center [346, 131] width 117 height 10
select select "out"
click at [288, 126] on select "Select In Out" at bounding box center [346, 131] width 117 height 10
click at [446, 143] on div "Quantity" at bounding box center [473, 148] width 127 height 18
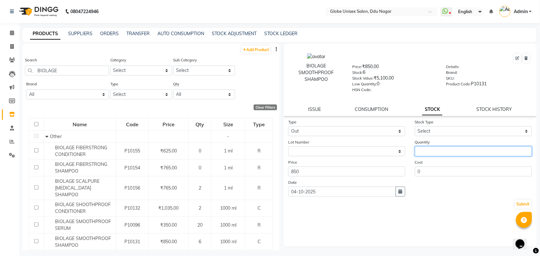
click at [448, 147] on input "number" at bounding box center [473, 151] width 117 height 10
type input "1"
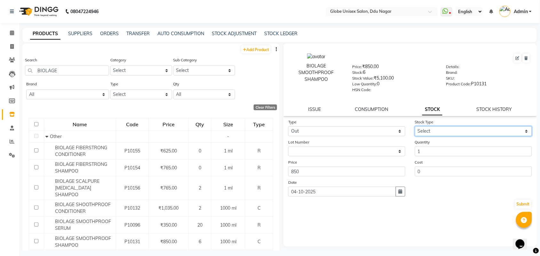
click at [445, 132] on select "Select Internal Use Damaged Expired Adjustment Return Other" at bounding box center [473, 131] width 117 height 10
select select "internal use"
click at [415, 126] on select "Select Internal Use Damaged Expired Adjustment Return Other" at bounding box center [473, 131] width 117 height 10
click at [522, 200] on button "Submit" at bounding box center [523, 204] width 16 height 9
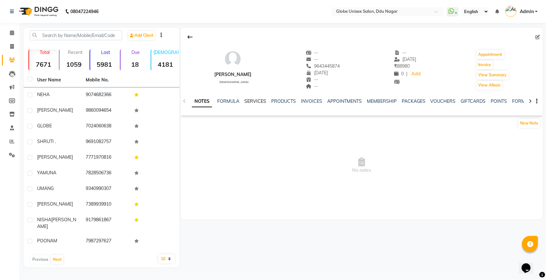
click at [255, 101] on link "SERVICES" at bounding box center [255, 102] width 22 height 6
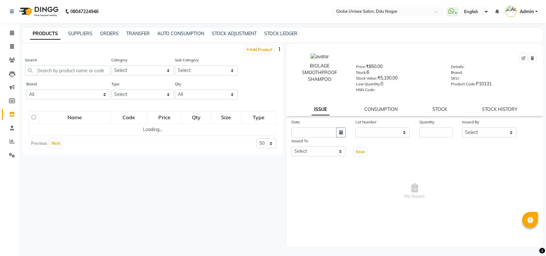
select select
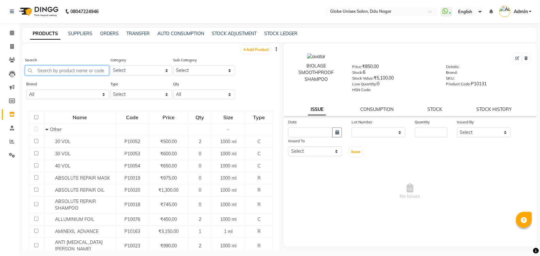
click at [72, 67] on input "text" at bounding box center [67, 71] width 84 height 10
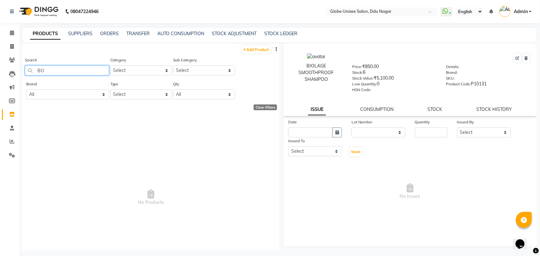
type input "B"
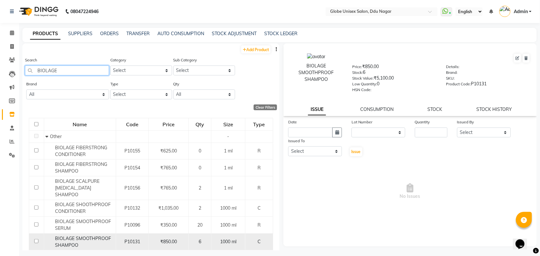
type input "BIOLAGE"
click at [91, 236] on span "BIOLAGE SMOOTHPROOF SHAMPOO" at bounding box center [83, 242] width 56 height 12
select select
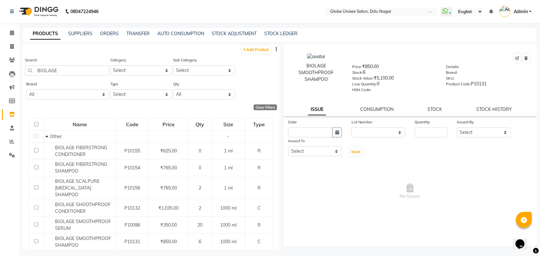
click at [425, 108] on div "ISSUE CONSUMPTION STOCK STOCK HISTORY" at bounding box center [410, 109] width 238 height 7
click at [433, 106] on link "STOCK" at bounding box center [435, 109] width 15 height 6
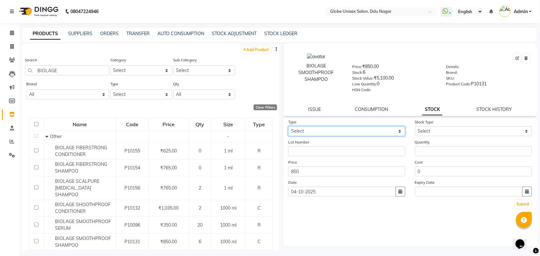
click at [331, 131] on select "Select In Out" at bounding box center [346, 131] width 117 height 10
select select "out"
click at [288, 126] on select "Select In Out" at bounding box center [346, 131] width 117 height 10
select select
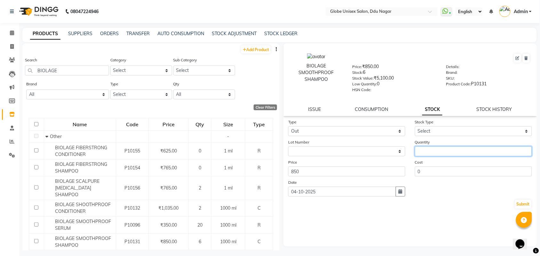
click at [440, 146] on input "number" at bounding box center [473, 151] width 117 height 10
type input "1"
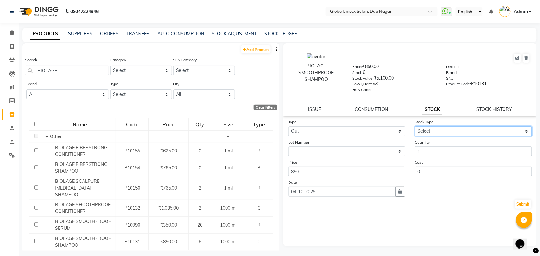
click at [452, 127] on select "Select Internal Use Damaged Expired Adjustment Return Other" at bounding box center [473, 131] width 117 height 10
select select "internal use"
click at [415, 126] on select "Select Internal Use Damaged Expired Adjustment Return Other" at bounding box center [473, 131] width 117 height 10
click at [522, 200] on button "Submit" at bounding box center [523, 204] width 16 height 9
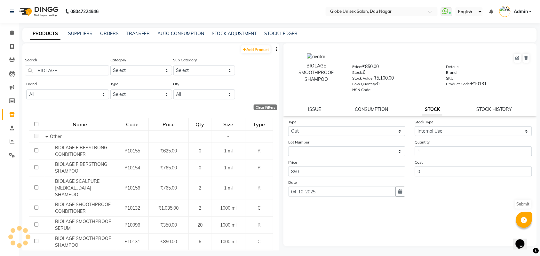
select select
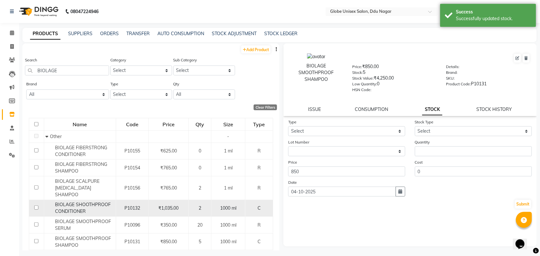
click at [117, 202] on td "P10132" at bounding box center [132, 208] width 33 height 17
click at [87, 202] on span "BIOLAGE SHOOTHPROOF CONDITIONER" at bounding box center [83, 208] width 56 height 12
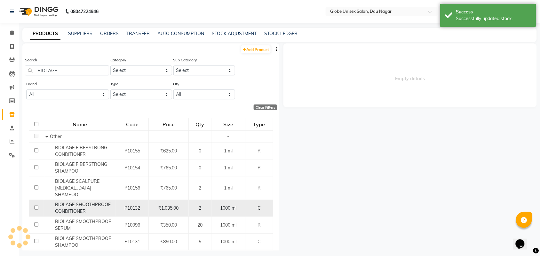
select select
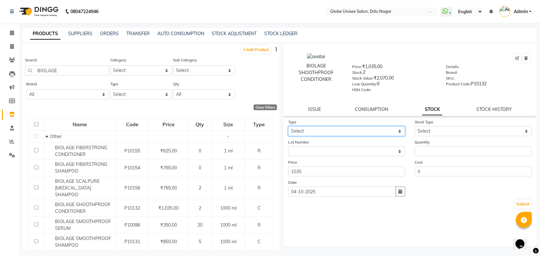
click at [321, 133] on select "Select In Out" at bounding box center [346, 131] width 117 height 10
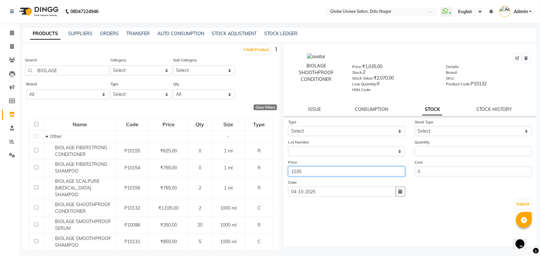
click at [322, 167] on input "1035" at bounding box center [346, 172] width 117 height 10
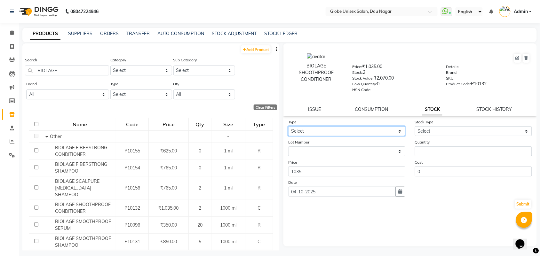
click at [338, 126] on select "Select In Out" at bounding box center [346, 131] width 117 height 10
select select "out"
click at [288, 126] on select "Select In Out" at bounding box center [346, 131] width 117 height 10
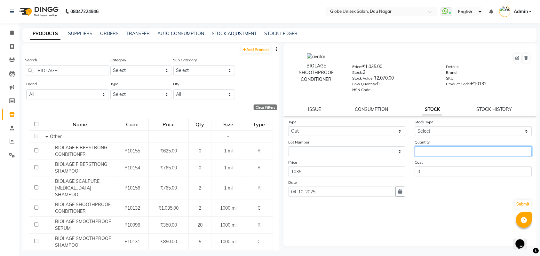
click at [422, 147] on input "number" at bounding box center [473, 151] width 117 height 10
type input "1"
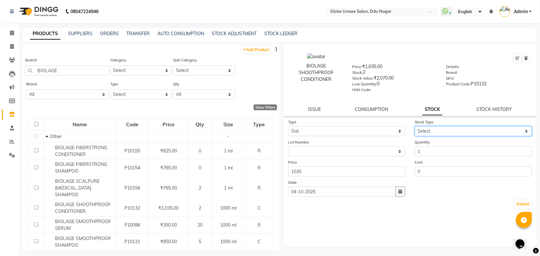
drag, startPoint x: 439, startPoint y: 127, endPoint x: 439, endPoint y: 134, distance: 7.7
click at [439, 127] on select "Select Internal Use Damaged Expired Adjustment Return Other" at bounding box center [473, 131] width 117 height 10
select select "internal use"
click at [415, 126] on select "Select Internal Use Damaged Expired Adjustment Return Other" at bounding box center [473, 131] width 117 height 10
click at [517, 202] on button "Submit" at bounding box center [523, 204] width 16 height 9
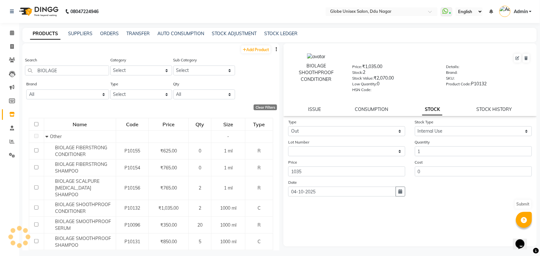
select select
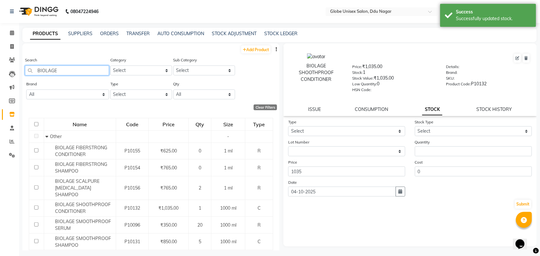
click at [68, 73] on input "BIOLAGE" at bounding box center [67, 71] width 84 height 10
type input "B"
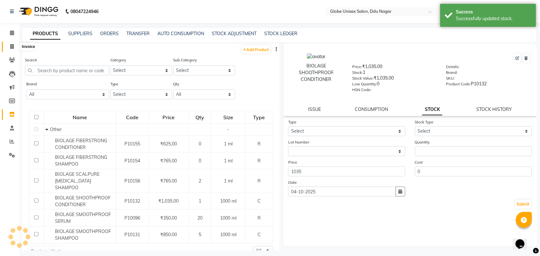
click at [13, 47] on icon at bounding box center [12, 46] width 4 height 5
select select "service"
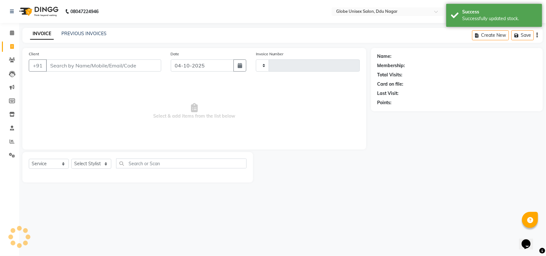
type input "4869"
select select "4184"
click at [99, 63] on input "Client" at bounding box center [103, 65] width 115 height 12
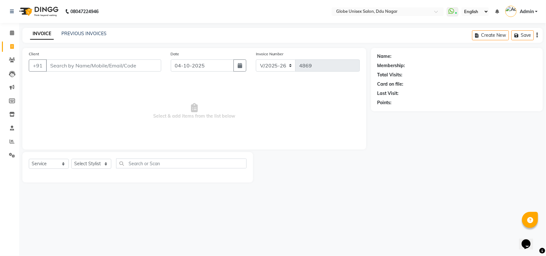
click at [114, 67] on input "Client" at bounding box center [103, 65] width 115 height 12
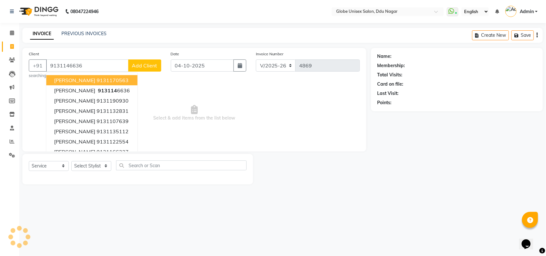
type input "9131146636"
select select "1: Object"
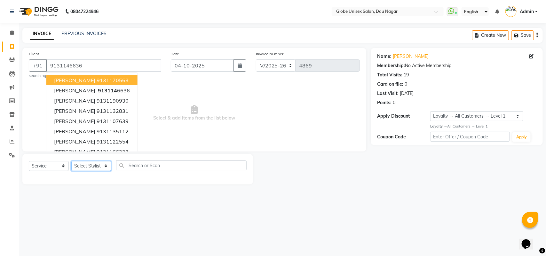
click at [101, 167] on select "Select Stylist ADITYA AJIT CHIRAG DEV DIGESH LALITA LAXMI MADHU MANSI NICK RAKS…" at bounding box center [91, 166] width 40 height 10
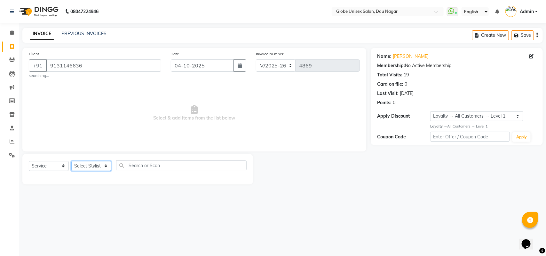
select select "21813"
click at [71, 161] on select "Select Stylist ADITYA AJIT CHIRAG DEV DIGESH LALITA LAXMI MADHU MANSI NICK RAKS…" at bounding box center [91, 166] width 40 height 10
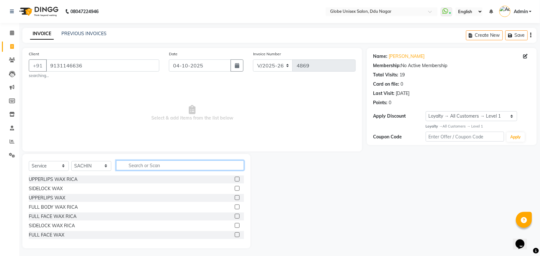
click at [164, 170] on input "text" at bounding box center [180, 166] width 128 height 10
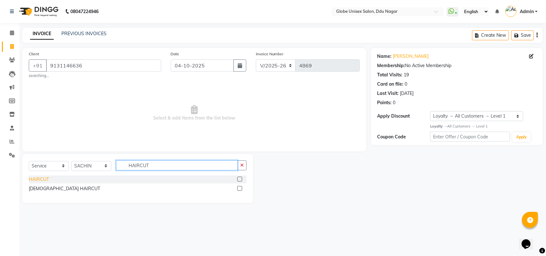
type input "HAIRCUT"
click at [33, 178] on div "HAIRCUT" at bounding box center [39, 179] width 20 height 7
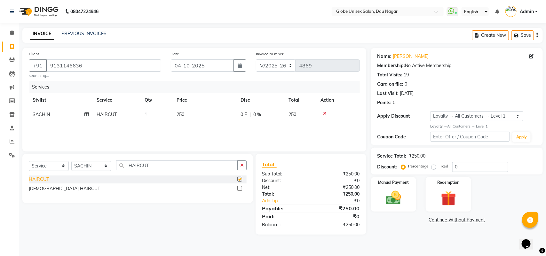
checkbox input "false"
click at [392, 199] on img at bounding box center [393, 198] width 25 height 18
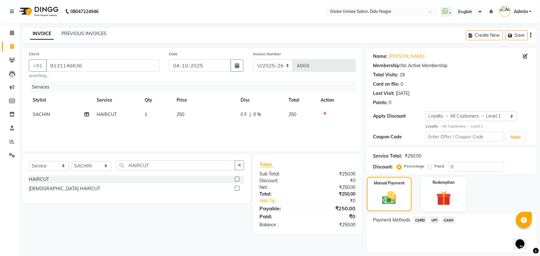
click at [454, 217] on span "CASH" at bounding box center [449, 220] width 14 height 7
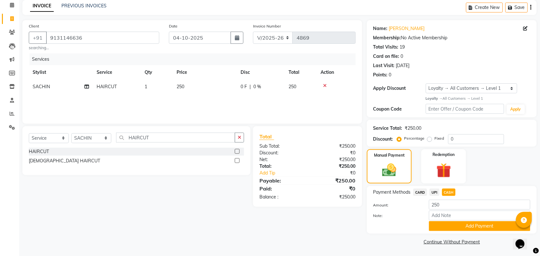
drag, startPoint x: 478, startPoint y: 224, endPoint x: 546, endPoint y: 183, distance: 78.7
click at [479, 225] on button "Add Payment" at bounding box center [479, 226] width 101 height 10
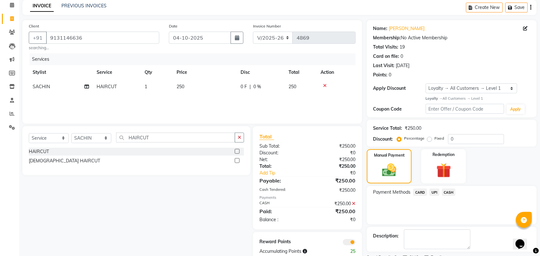
scroll to position [55, 0]
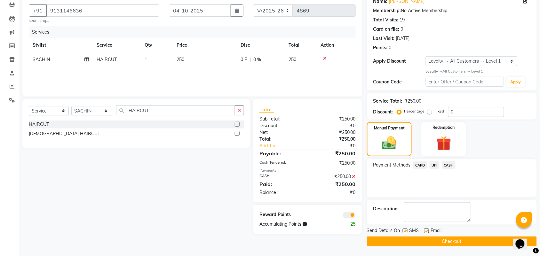
click at [485, 241] on button "Checkout" at bounding box center [452, 242] width 170 height 10
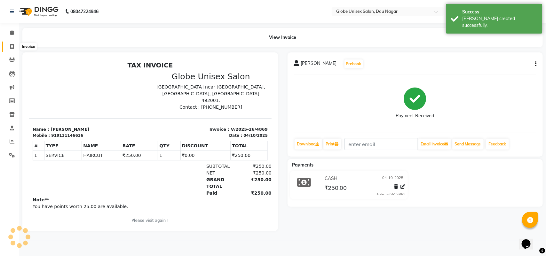
click at [13, 47] on icon at bounding box center [12, 46] width 4 height 5
select select "service"
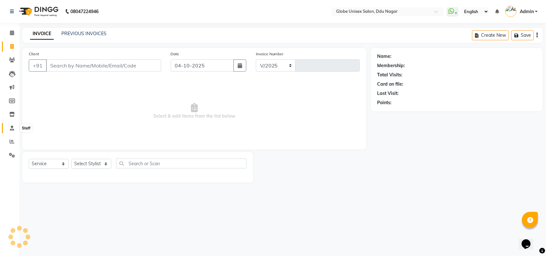
select select "4184"
type input "4870"
click at [11, 115] on icon at bounding box center [11, 114] width 5 height 5
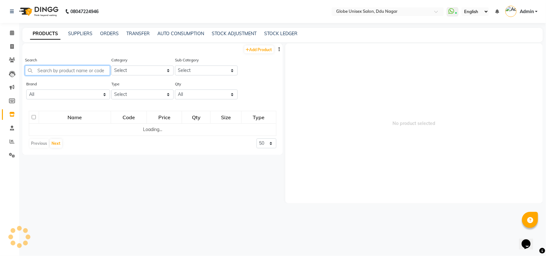
click at [87, 75] on input "text" at bounding box center [67, 71] width 85 height 10
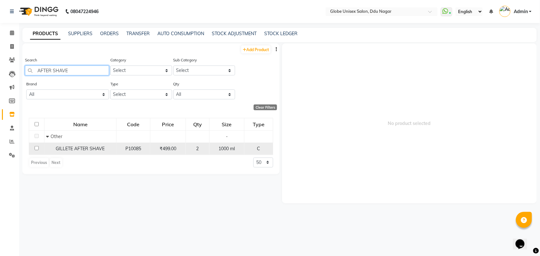
type input "AFTER SHAVE"
click at [85, 149] on span "GILLETE AFTER SHAVE" at bounding box center [80, 149] width 49 height 6
select select
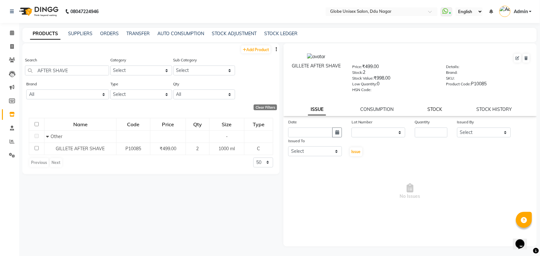
click at [432, 109] on link "STOCK" at bounding box center [435, 109] width 15 height 6
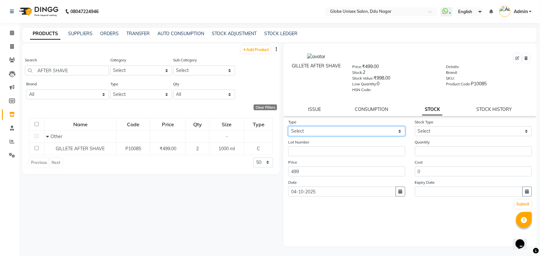
click at [352, 131] on select "Select In Out" at bounding box center [346, 131] width 117 height 10
select select "out"
click at [288, 126] on select "Select In Out" at bounding box center [346, 131] width 117 height 10
select select
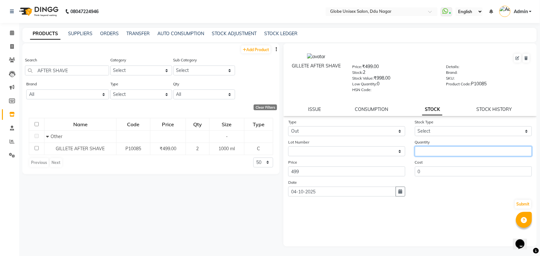
click at [433, 146] on input "number" at bounding box center [473, 151] width 117 height 10
type input "1"
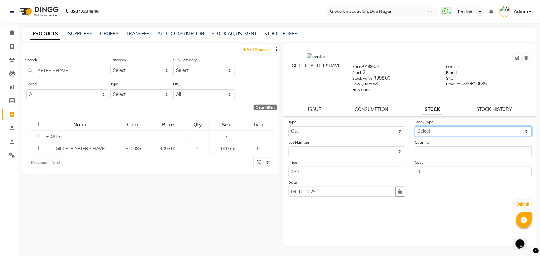
click at [452, 127] on select "Select Internal Use Damaged Expired Adjustment Return Other" at bounding box center [473, 131] width 117 height 10
select select "internal use"
click at [415, 126] on select "Select Internal Use Damaged Expired Adjustment Return Other" at bounding box center [473, 131] width 117 height 10
click at [525, 200] on button "Submit" at bounding box center [523, 204] width 16 height 9
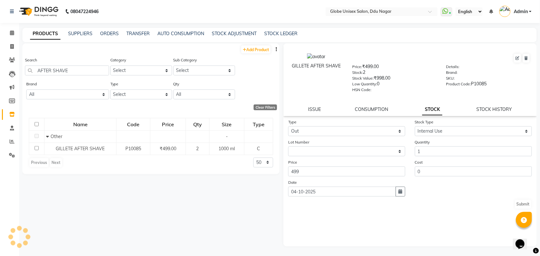
select select
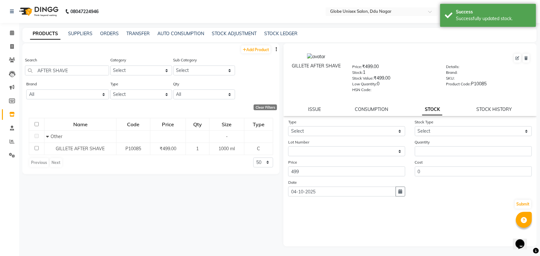
click at [110, 66] on div "Category Select Hair Skin Makeup Personal Care Appliances Beard Waxing Disposab…" at bounding box center [141, 66] width 62 height 19
click at [84, 70] on input "AFTER SHAVE" at bounding box center [67, 71] width 84 height 10
type input "A"
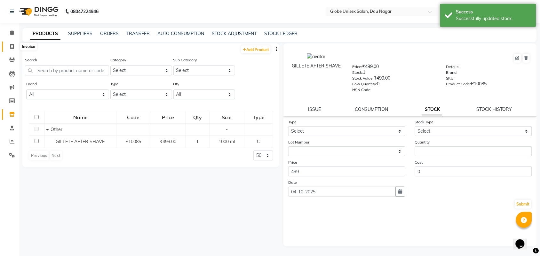
click at [7, 44] on span at bounding box center [11, 46] width 11 height 7
select select "service"
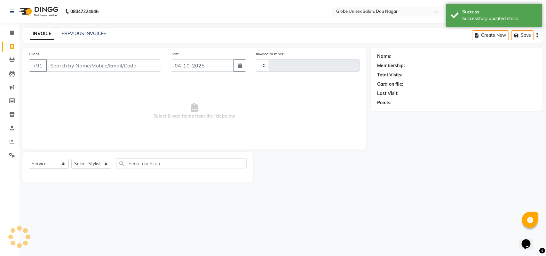
type input "4870"
select select "4184"
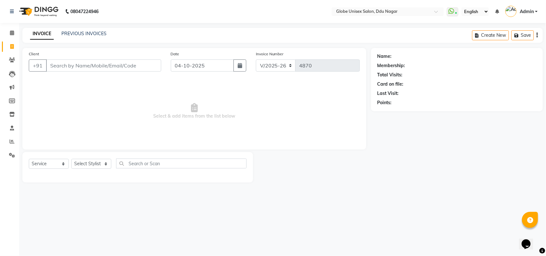
click at [67, 112] on span "Select & add items from the list below" at bounding box center [194, 111] width 331 height 64
click at [103, 67] on input "Client" at bounding box center [103, 65] width 115 height 12
click at [102, 65] on input "Client" at bounding box center [103, 65] width 115 height 12
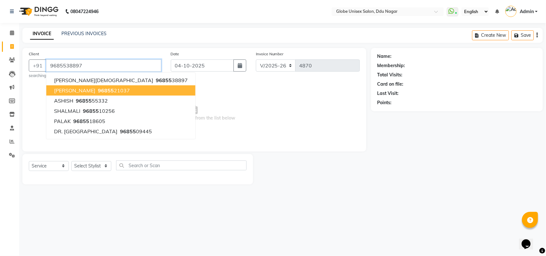
type input "9685538897"
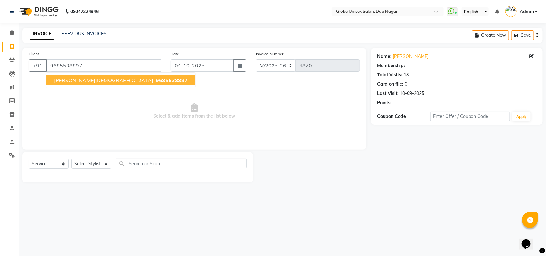
select select "1: Object"
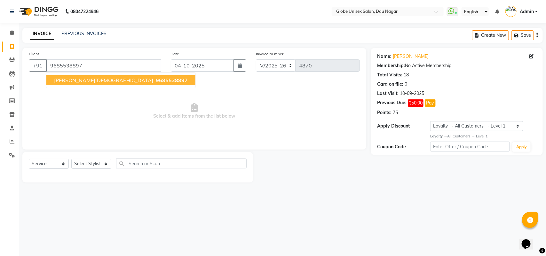
click at [156, 77] on span "9685538897" at bounding box center [172, 80] width 32 height 6
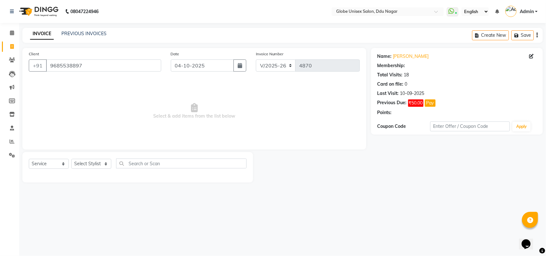
select select "1: Object"
click at [95, 136] on span "Select & add items from the list below" at bounding box center [194, 111] width 331 height 64
click at [91, 165] on select "Select Stylist ADITYA AJIT CHIRAG DEV DIGESH LALITA LAXMI MADHU MANSI NICK RAKS…" at bounding box center [91, 164] width 40 height 10
select select "24272"
click at [71, 159] on select "Select Stylist ADITYA AJIT CHIRAG DEV DIGESH LALITA LAXMI MADHU MANSI NICK RAKS…" at bounding box center [91, 164] width 40 height 10
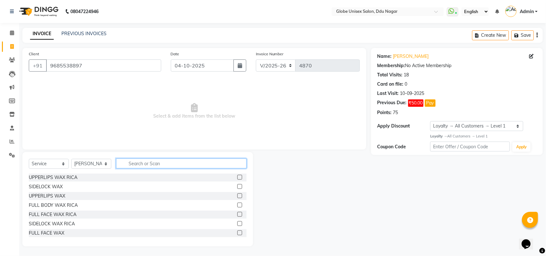
click at [152, 162] on input "text" at bounding box center [181, 164] width 130 height 10
type input "HAIR"
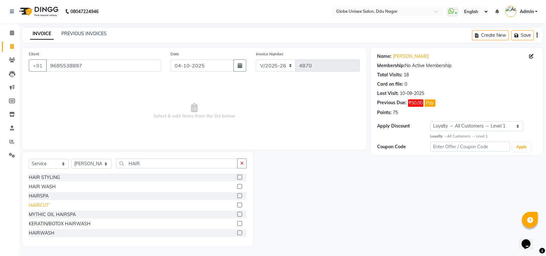
click at [34, 204] on div "HAIRCUT" at bounding box center [39, 205] width 20 height 7
checkbox input "false"
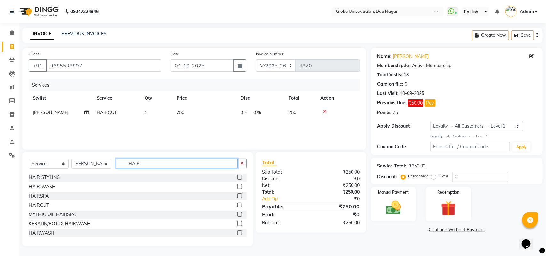
click at [160, 165] on input "HAIR" at bounding box center [177, 164] width 122 height 10
type input "H"
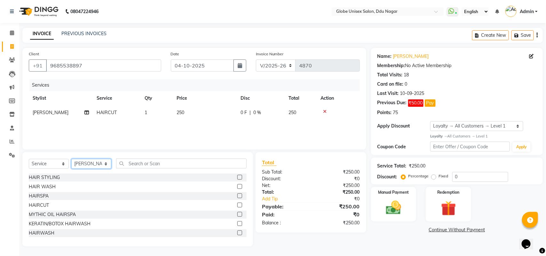
click at [94, 167] on select "Select Stylist ADITYA AJIT CHIRAG DEV DIGESH LALITA LAXMI MADHU MANSI NICK RAKS…" at bounding box center [91, 164] width 40 height 10
click at [91, 167] on select "Select Stylist ADITYA AJIT CHIRAG DEV DIGESH LALITA LAXMI MADHU MANSI NICK RAKS…" at bounding box center [91, 164] width 40 height 10
click at [55, 164] on select "Select Service Product Membership Package Voucher Prepaid Gift Card" at bounding box center [49, 164] width 40 height 10
select select "product"
click at [29, 159] on select "Select Service Product Membership Package Voucher Prepaid Gift Card" at bounding box center [49, 164] width 40 height 10
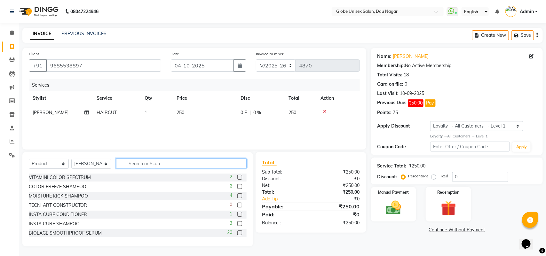
click at [145, 162] on input "text" at bounding box center [181, 164] width 130 height 10
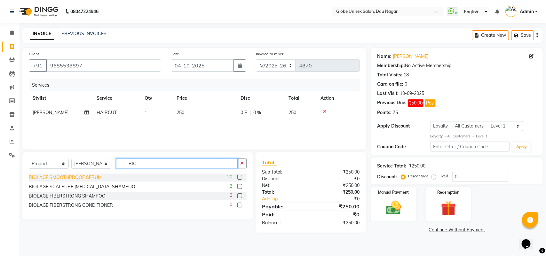
type input "BIO"
click at [81, 178] on div "BIOLAGE SMOOTHPROOF SERUM" at bounding box center [65, 177] width 73 height 7
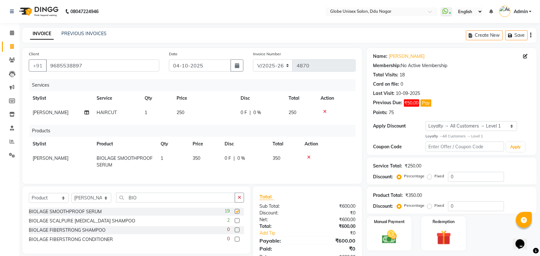
checkbox input "false"
click at [145, 203] on input "BIO" at bounding box center [175, 198] width 119 height 10
type input "B"
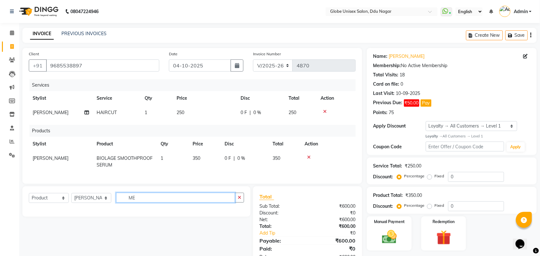
type input "M"
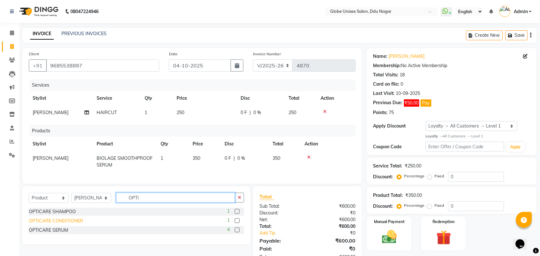
type input "OPTI"
click at [68, 225] on div "OPTICARE CONDITIONER" at bounding box center [56, 221] width 54 height 7
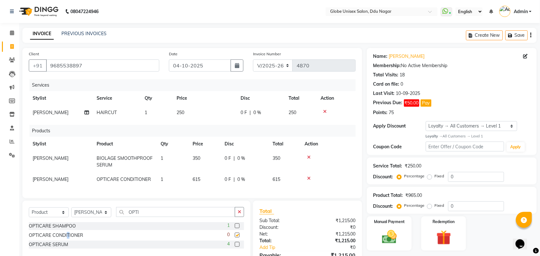
checkbox input "false"
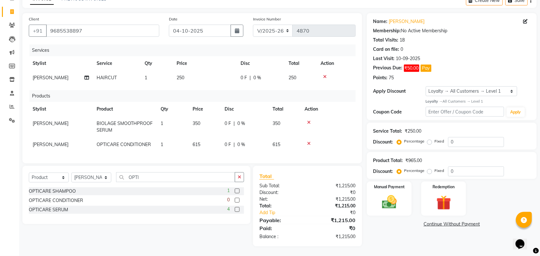
click at [418, 239] on div "Name: Harsh Jain Membership: No Active Membership Total Visits: 18 Card on file…" at bounding box center [454, 129] width 175 height 233
click at [386, 193] on img at bounding box center [389, 202] width 25 height 18
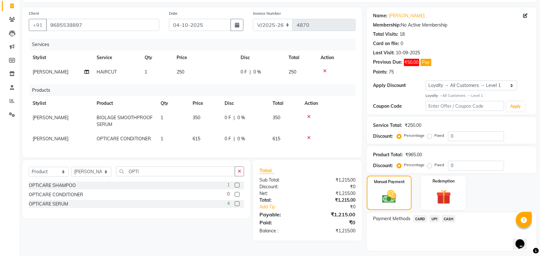
click at [447, 219] on span "CASH" at bounding box center [449, 218] width 14 height 7
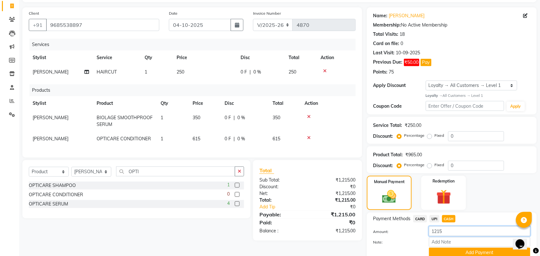
click at [454, 231] on input "1215" at bounding box center [479, 231] width 101 height 10
type input "1"
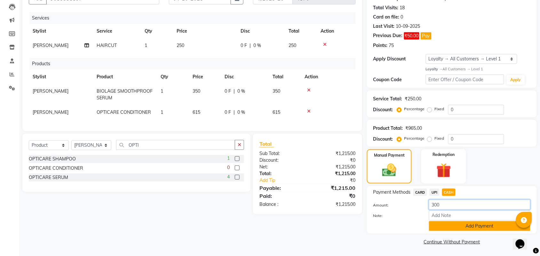
type input "300"
click at [484, 228] on button "Add Payment" at bounding box center [479, 226] width 101 height 10
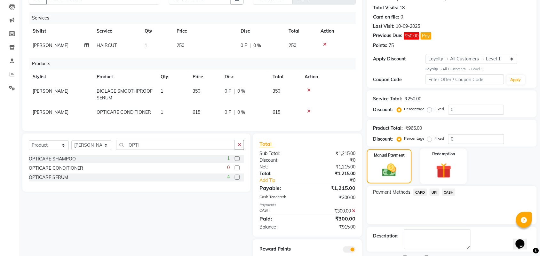
click at [437, 172] on img at bounding box center [443, 170] width 25 height 19
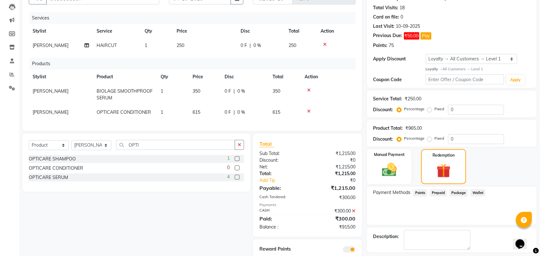
click at [424, 192] on span "Points" at bounding box center [420, 192] width 14 height 7
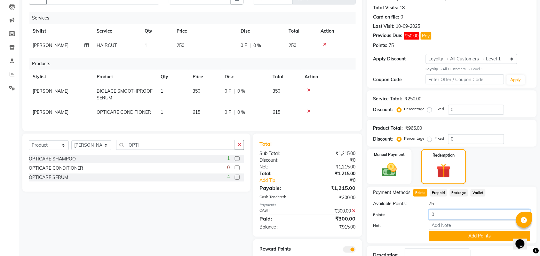
click at [458, 216] on input "0" at bounding box center [479, 215] width 101 height 10
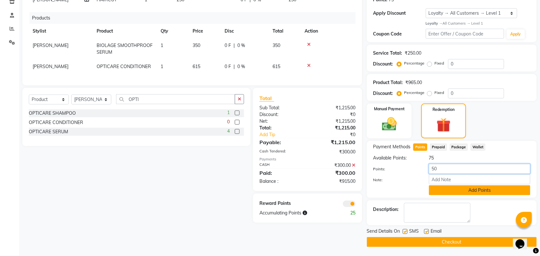
type input "50"
click at [491, 186] on button "Add Points" at bounding box center [479, 190] width 101 height 10
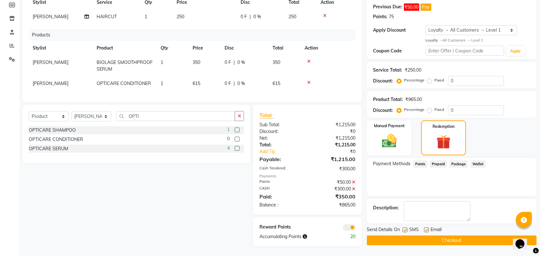
click at [416, 176] on div "Payment Methods Points Prepaid Package Wallet" at bounding box center [452, 177] width 170 height 38
click at [435, 107] on label "Fixed" at bounding box center [440, 110] width 10 height 6
click at [430, 107] on input "Fixed" at bounding box center [431, 109] width 4 height 4
radio input "true"
click at [486, 106] on input "0" at bounding box center [476, 111] width 56 height 10
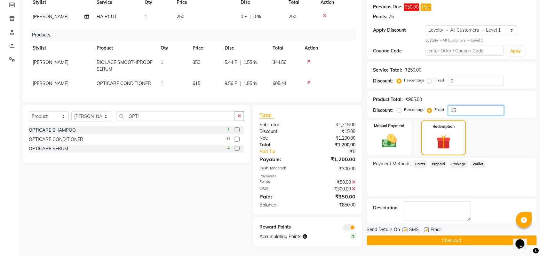
type input "15"
click at [504, 127] on div "Manual Payment Redemption" at bounding box center [451, 138] width 179 height 35
click at [497, 172] on div "Payment Methods Points Prepaid Package Wallet" at bounding box center [452, 177] width 170 height 38
click at [383, 122] on label "Manual Payment" at bounding box center [389, 125] width 32 height 6
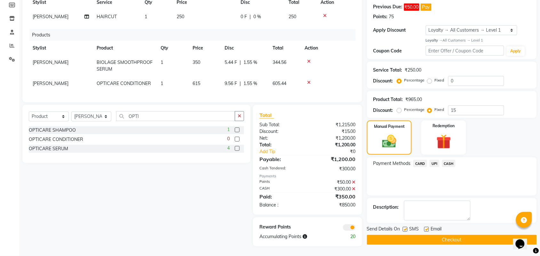
click at [432, 160] on span "UPI" at bounding box center [435, 163] width 10 height 7
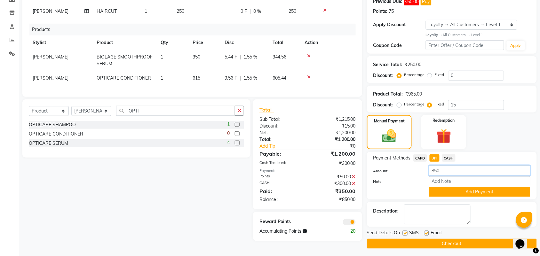
click at [451, 174] on input "850" at bounding box center [479, 171] width 101 height 10
type input "8"
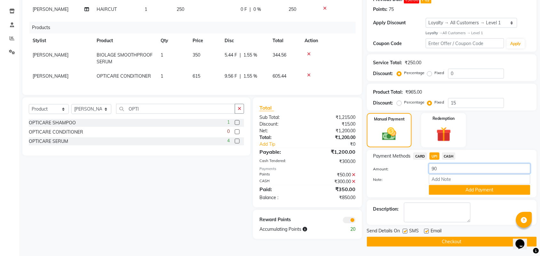
click at [454, 169] on input "90" at bounding box center [479, 169] width 101 height 10
type input "9"
type input "850"
click at [493, 191] on button "Add Payment" at bounding box center [479, 190] width 101 height 10
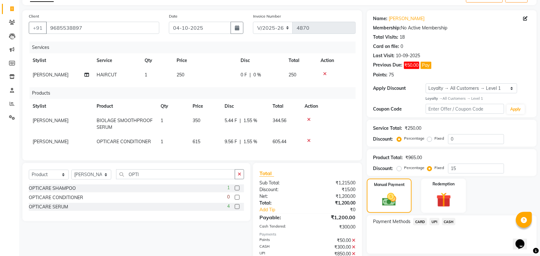
scroll to position [28, 0]
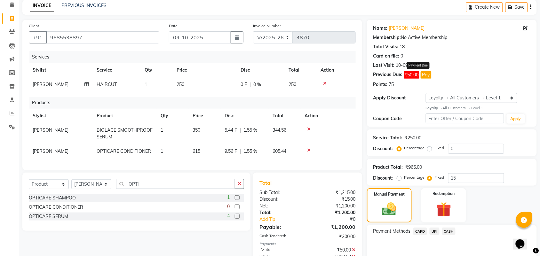
click at [426, 72] on button "Pay" at bounding box center [426, 74] width 11 height 7
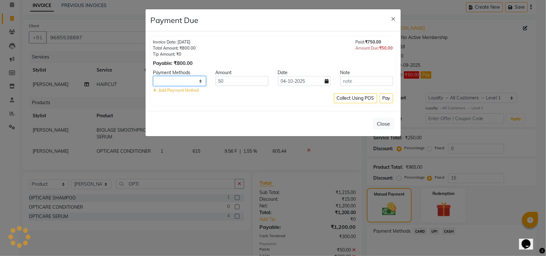
click at [195, 83] on select at bounding box center [179, 81] width 53 height 10
select select "8"
click at [153, 76] on select "CARD UPI CASH" at bounding box center [179, 81] width 53 height 10
click at [386, 101] on button "Pay" at bounding box center [386, 98] width 13 height 10
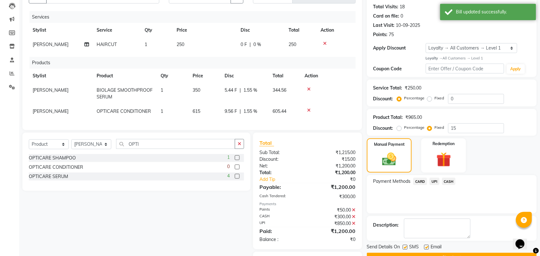
scroll to position [108, 0]
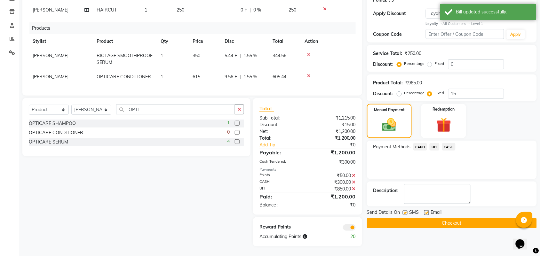
click at [484, 223] on div "Name: Harsh Jain Membership: No Active Membership Total Visits: 18 Card on file…" at bounding box center [454, 95] width 175 height 301
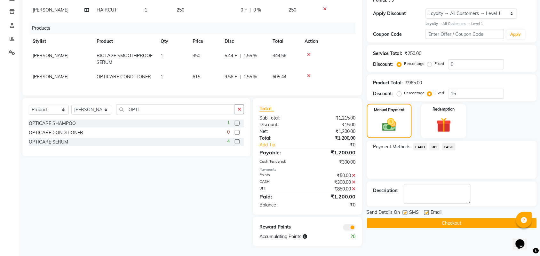
click at [487, 218] on button "Checkout" at bounding box center [452, 223] width 170 height 10
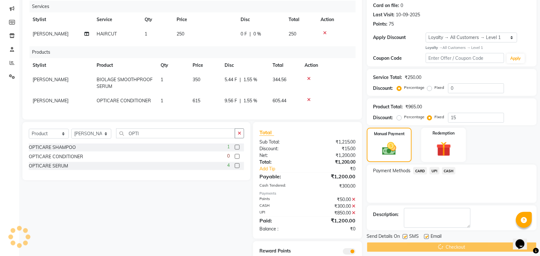
scroll to position [68, 0]
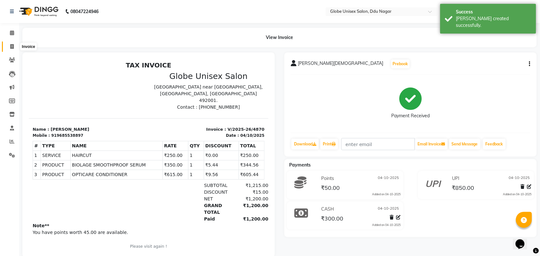
click at [10, 48] on span at bounding box center [11, 46] width 11 height 7
select select "service"
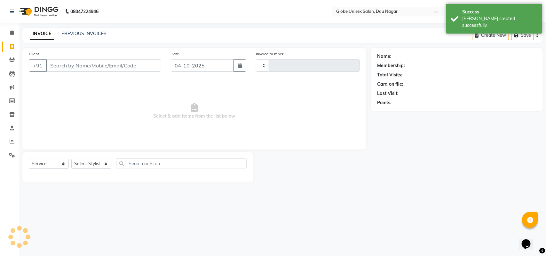
type input "4871"
select select "4184"
drag, startPoint x: 98, startPoint y: 29, endPoint x: 99, endPoint y: 32, distance: 3.7
click at [98, 29] on div "INVOICE PREVIOUS INVOICES Create New Save" at bounding box center [282, 35] width 520 height 15
click at [99, 32] on link "PREVIOUS INVOICES" at bounding box center [83, 34] width 45 height 6
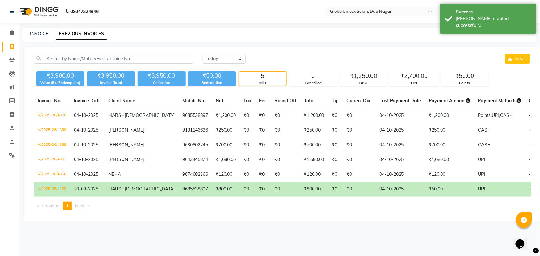
click at [134, 35] on div "INVOICE PREVIOUS INVOICES" at bounding box center [275, 33] width 507 height 7
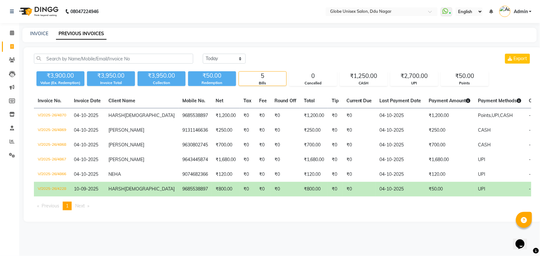
click at [32, 26] on div "08047224946 Select Location × Globe Unisex Salon, Ddu Nagar WhatsApp Status ✕ S…" at bounding box center [270, 128] width 540 height 256
click at [35, 32] on link "INVOICE" at bounding box center [39, 34] width 18 height 6
select select "4184"
select select "service"
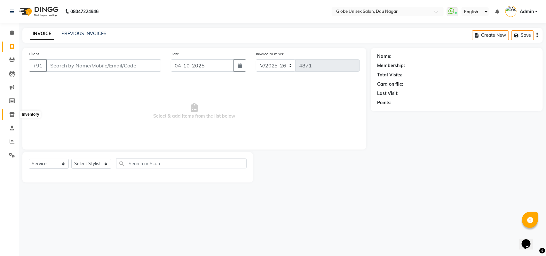
click at [12, 114] on icon at bounding box center [11, 114] width 5 height 5
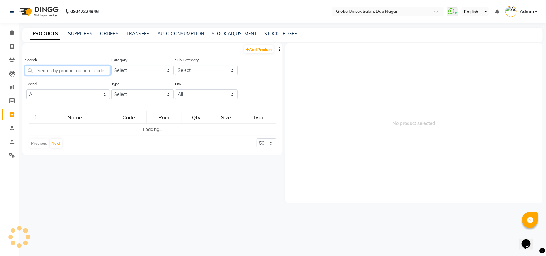
click at [85, 69] on input "text" at bounding box center [67, 71] width 85 height 10
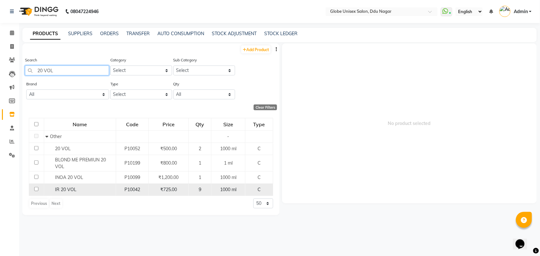
type input "20 VOL"
click at [88, 189] on div "IR 20 VOL" at bounding box center [79, 189] width 68 height 7
select select
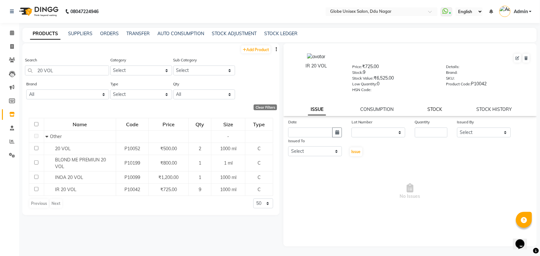
click at [440, 106] on link "STOCK" at bounding box center [435, 109] width 15 height 6
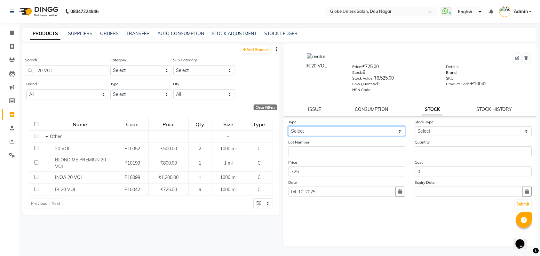
drag, startPoint x: 336, startPoint y: 130, endPoint x: 335, endPoint y: 133, distance: 3.6
click at [336, 130] on select "Select In Out" at bounding box center [346, 131] width 117 height 10
select select "out"
click at [288, 126] on select "Select In Out" at bounding box center [346, 131] width 117 height 10
select select
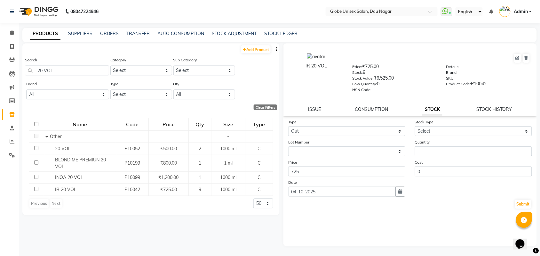
click at [413, 150] on div "Quantity" at bounding box center [473, 148] width 127 height 18
click at [435, 149] on input "number" at bounding box center [473, 151] width 117 height 10
type input "1"
click at [464, 130] on select "Select Internal Use Damaged Expired Adjustment Return Other" at bounding box center [473, 131] width 117 height 10
select select "internal use"
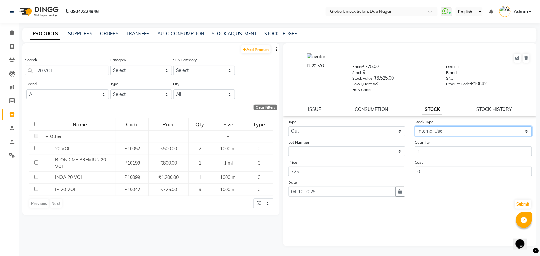
click at [415, 126] on select "Select Internal Use Damaged Expired Adjustment Return Other" at bounding box center [473, 131] width 117 height 10
click at [521, 200] on button "Submit" at bounding box center [523, 204] width 16 height 9
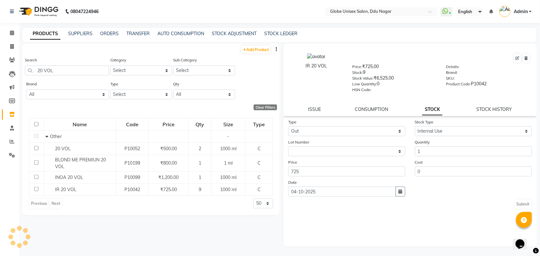
select select
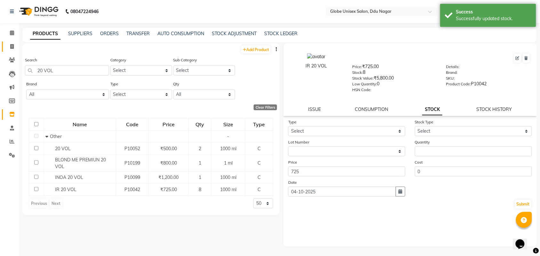
click at [12, 42] on link "Invoice" at bounding box center [9, 47] width 15 height 11
select select "service"
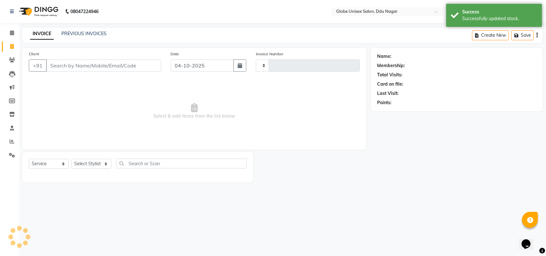
type input "4871"
select select "4184"
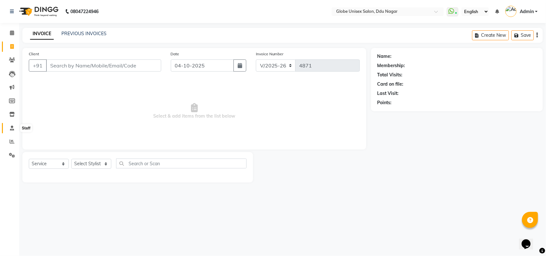
click at [12, 128] on icon at bounding box center [12, 128] width 4 height 5
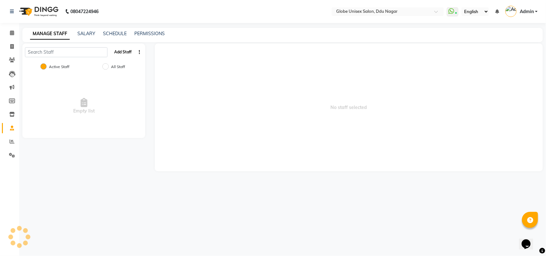
click at [127, 51] on button "Add Staff" at bounding box center [123, 52] width 22 height 11
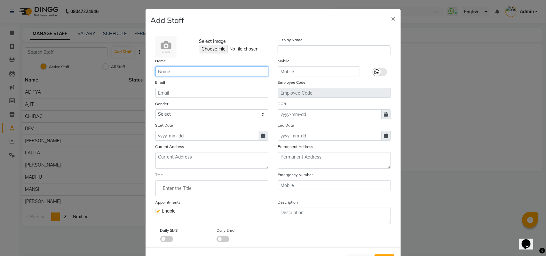
click at [223, 72] on input "text" at bounding box center [211, 72] width 113 height 10
type input "ANKIT"
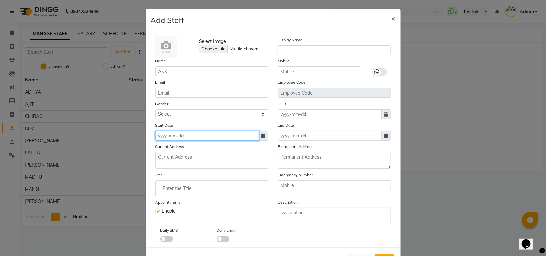
click at [217, 133] on input at bounding box center [207, 136] width 104 height 10
select select "10"
select select "2025"
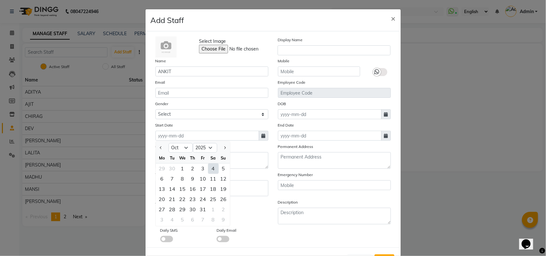
click at [212, 166] on div "4" at bounding box center [213, 169] width 10 height 10
type input "04-10-2025"
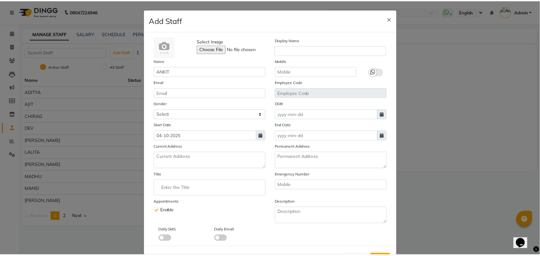
scroll to position [25, 0]
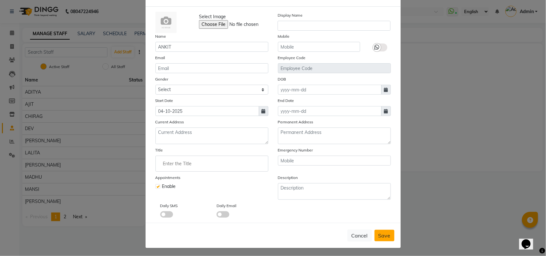
click at [379, 234] on span "Save" at bounding box center [384, 236] width 12 height 6
checkbox input "false"
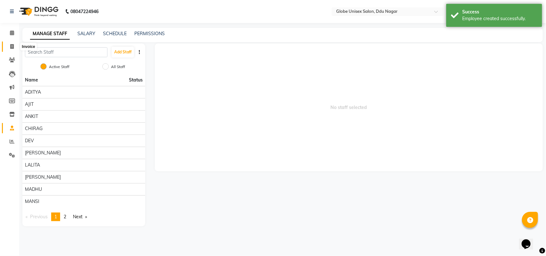
click at [10, 47] on icon at bounding box center [12, 46] width 4 height 5
select select "service"
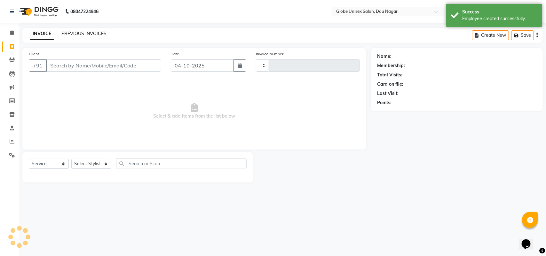
click at [83, 35] on link "PREVIOUS INVOICES" at bounding box center [83, 34] width 45 height 6
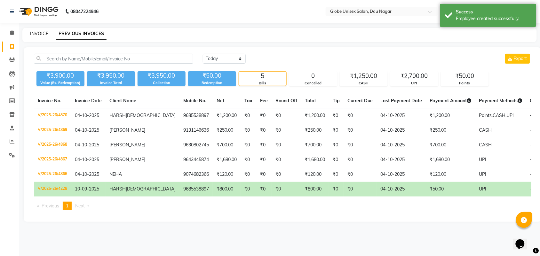
click at [41, 34] on link "INVOICE" at bounding box center [39, 34] width 18 height 6
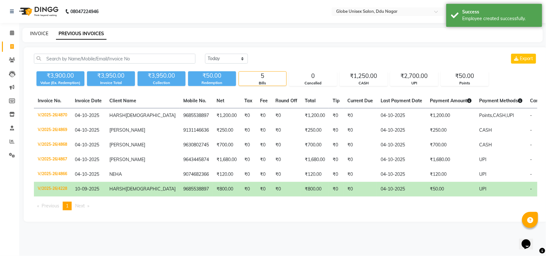
select select "service"
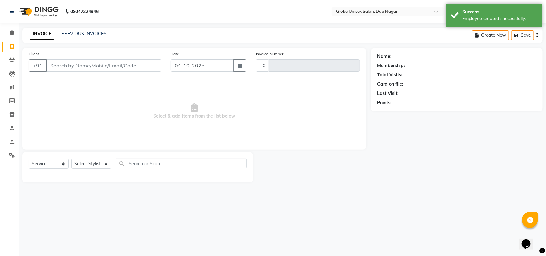
type input "4871"
select select "4184"
click at [90, 166] on select "Select Stylist ADITYA AJIT ANKIT CHIRAG DEV DIGESH LALITA LAXMI MADHU MANSI NIC…" at bounding box center [91, 164] width 40 height 10
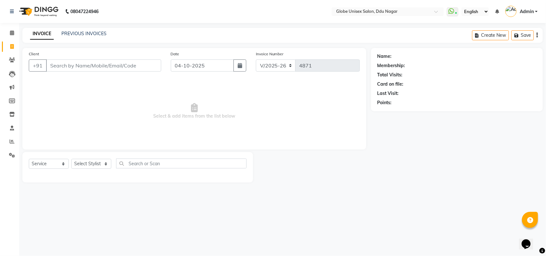
click at [150, 169] on div "Select Service Product Membership Package Voucher Prepaid Gift Card Select Styl…" at bounding box center [138, 166] width 218 height 15
click at [79, 64] on input "Client" at bounding box center [103, 65] width 115 height 12
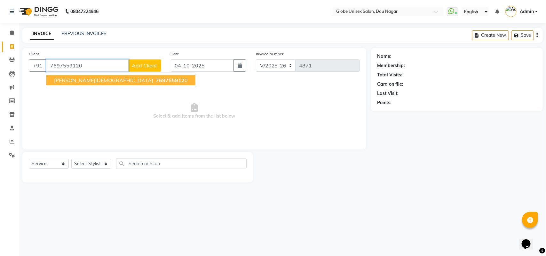
type input "7697559120"
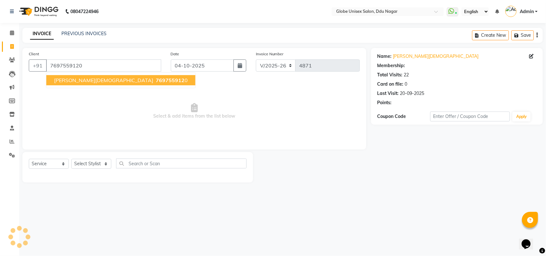
select select "1: Object"
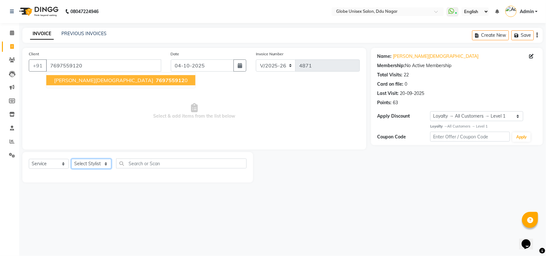
click at [91, 163] on select "Select Stylist ADITYA AJIT ANKIT CHIRAG DEV DIGESH LALITA LAXMI MADHU MANSI NIC…" at bounding box center [91, 164] width 40 height 10
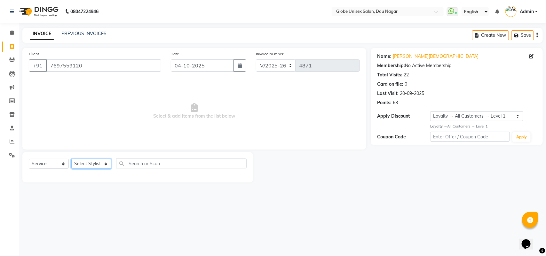
select select "22428"
click at [71, 159] on select "Select Stylist ADITYA AJIT ANKIT CHIRAG DEV DIGESH LALITA LAXMI MADHU MANSI NIC…" at bounding box center [91, 164] width 40 height 10
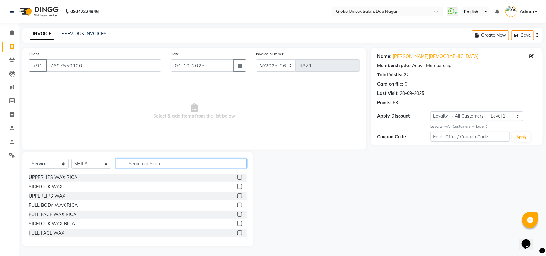
click at [146, 159] on input "text" at bounding box center [181, 164] width 130 height 10
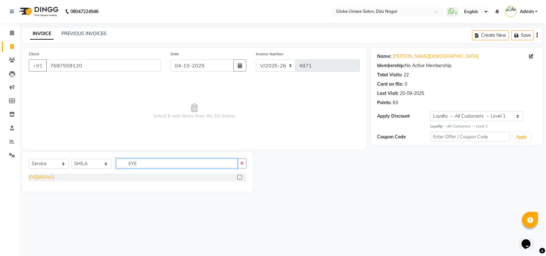
type input "EYE"
click at [51, 175] on div "EYEBROWS" at bounding box center [42, 177] width 26 height 7
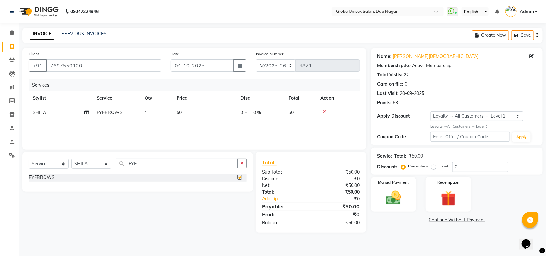
checkbox input "false"
click at [157, 169] on div "Select Service Product Membership Package Voucher Prepaid Gift Card Select Styl…" at bounding box center [138, 166] width 218 height 15
click at [161, 164] on input "EYE" at bounding box center [177, 164] width 122 height 10
type input "E"
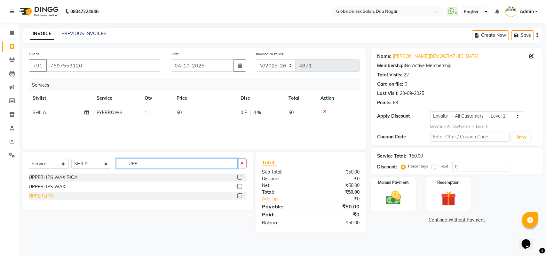
type input "UPP"
click at [42, 196] on div "UPPERLIPS" at bounding box center [41, 196] width 24 height 7
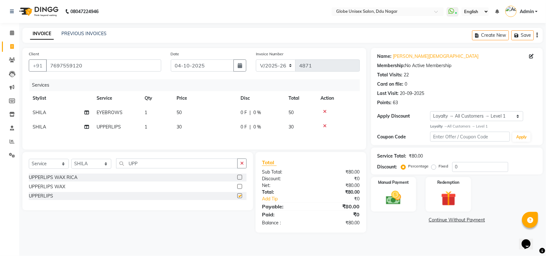
checkbox input "false"
click at [390, 196] on img at bounding box center [393, 198] width 25 height 18
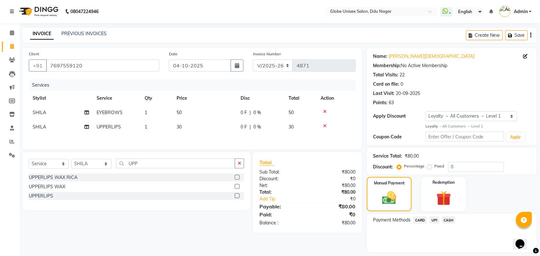
drag, startPoint x: 450, startPoint y: 219, endPoint x: 456, endPoint y: 219, distance: 6.1
click at [451, 219] on span "CASH" at bounding box center [449, 220] width 14 height 7
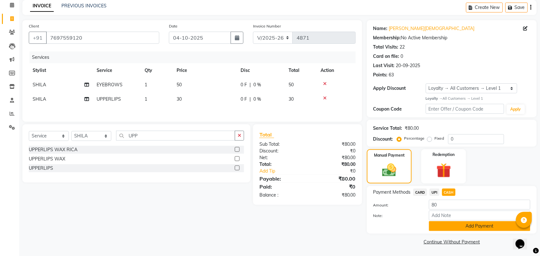
click at [481, 229] on button "Add Payment" at bounding box center [479, 226] width 101 height 10
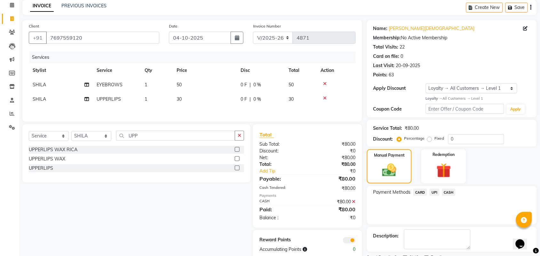
scroll to position [55, 0]
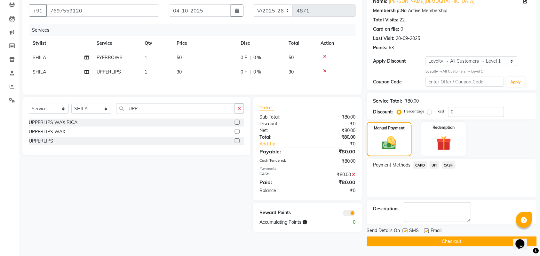
click at [475, 240] on button "Checkout" at bounding box center [452, 242] width 170 height 10
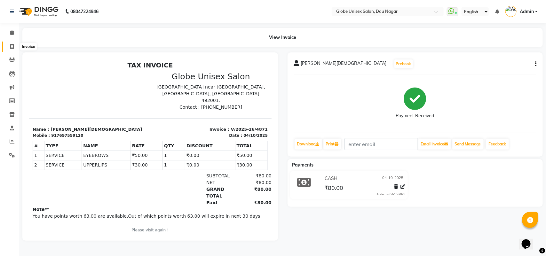
click at [13, 48] on icon at bounding box center [12, 46] width 4 height 5
select select "service"
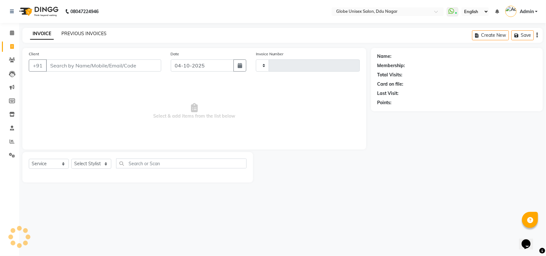
type input "4872"
select select "4184"
click at [88, 35] on link "PREVIOUS INVOICES" at bounding box center [83, 34] width 45 height 6
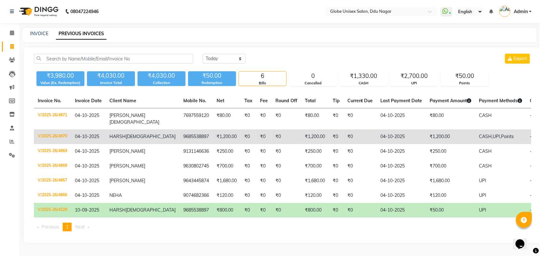
click at [45, 130] on td "V/2025-26/4870" at bounding box center [52, 137] width 37 height 15
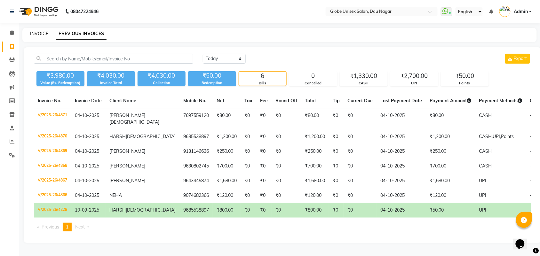
click at [40, 36] on link "INVOICE" at bounding box center [39, 34] width 18 height 6
select select "service"
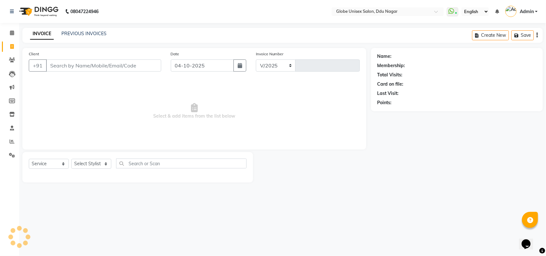
select select "4184"
type input "4872"
click at [90, 35] on link "PREVIOUS INVOICES" at bounding box center [83, 34] width 45 height 6
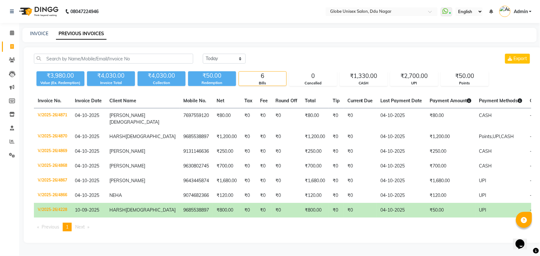
click at [304, 35] on div "INVOICE PREVIOUS INVOICES" at bounding box center [275, 33] width 507 height 7
click at [12, 44] on icon at bounding box center [12, 46] width 4 height 5
select select "service"
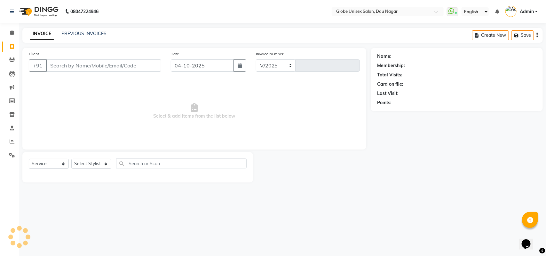
select select "4184"
type input "4872"
click at [83, 165] on select "Select Stylist ADITYA AJIT ANKIT CHIRAG DEV DIGESH LALITA LAXMI MADHU MANSI NIC…" at bounding box center [91, 164] width 40 height 10
drag, startPoint x: 159, startPoint y: 122, endPoint x: 112, endPoint y: 158, distance: 59.2
click at [159, 122] on span "Select & add items from the list below" at bounding box center [194, 111] width 331 height 64
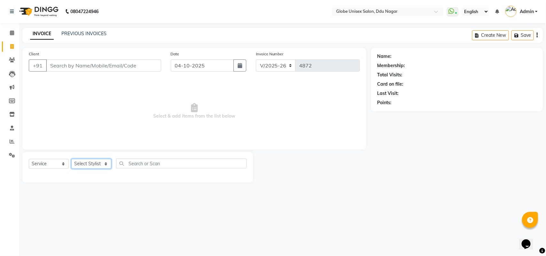
click at [99, 162] on select "Select Stylist ADITYA AJIT ANKIT CHIRAG DEV DIGESH LALITA LAXMI MADHU MANSI NIC…" at bounding box center [91, 164] width 40 height 10
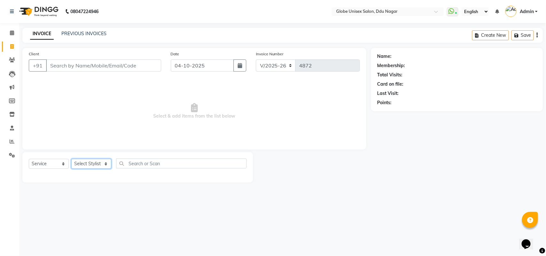
click at [99, 162] on select "Select Stylist ADITYA AJIT ANKIT CHIRAG DEV DIGESH LALITA LAXMI MADHU MANSI NIC…" at bounding box center [91, 164] width 40 height 10
click at [10, 34] on icon at bounding box center [12, 32] width 4 height 5
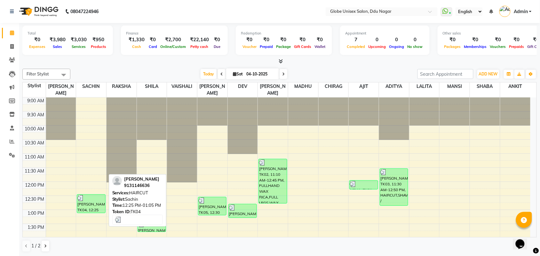
click at [90, 199] on div "ARCHITH, TK04, 12:25 PM-01:05 PM, HAIRCUT" at bounding box center [91, 204] width 28 height 18
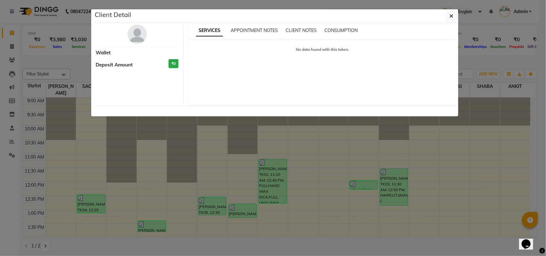
select select "3"
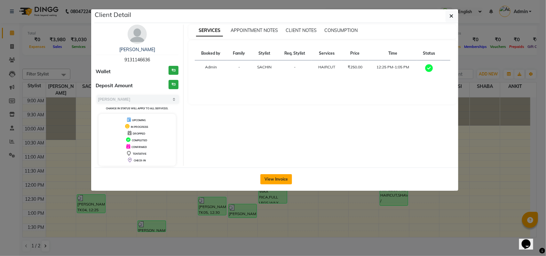
click at [283, 179] on button "View Invoice" at bounding box center [276, 179] width 32 height 10
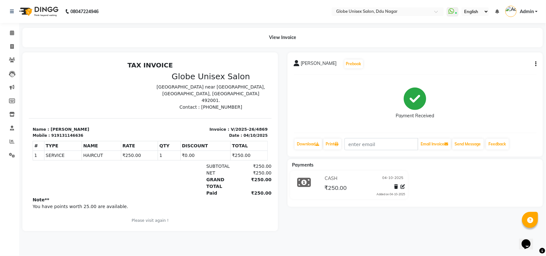
click at [535, 63] on button "button" at bounding box center [534, 64] width 4 height 7
click at [503, 63] on div "Edit Item Staff" at bounding box center [504, 64] width 44 height 8
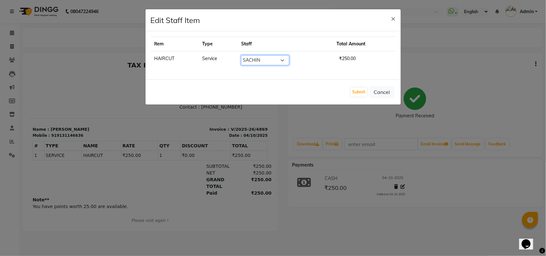
click at [254, 61] on select "Select ADITYA AJIT ANKIT CHIRAG DEV DIGESH LALITA LAXMI MADHU MANSI NICK RAKSHA…" at bounding box center [265, 60] width 48 height 10
select select "93730"
click at [241, 55] on select "Select ADITYA AJIT ANKIT CHIRAG DEV DIGESH LALITA LAXMI MADHU MANSI NICK RAKSHA…" at bounding box center [265, 60] width 48 height 10
click at [359, 93] on button "Submit" at bounding box center [359, 92] width 16 height 9
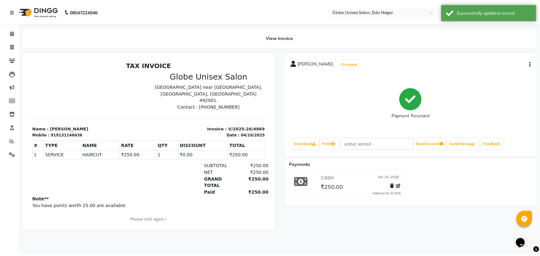
scroll to position [5, 0]
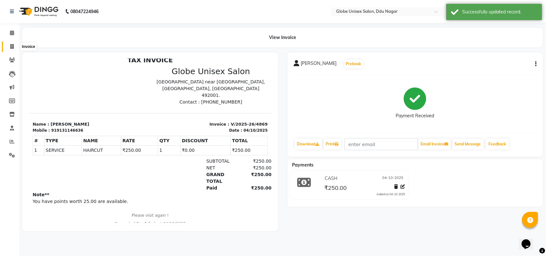
click at [6, 45] on span at bounding box center [11, 46] width 11 height 7
select select "service"
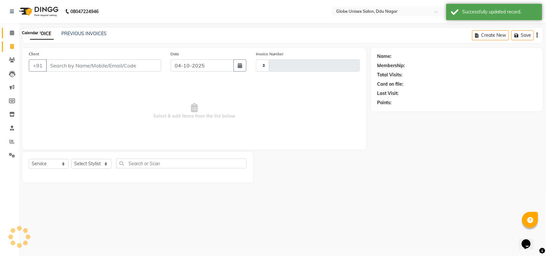
click at [10, 36] on span at bounding box center [11, 32] width 11 height 7
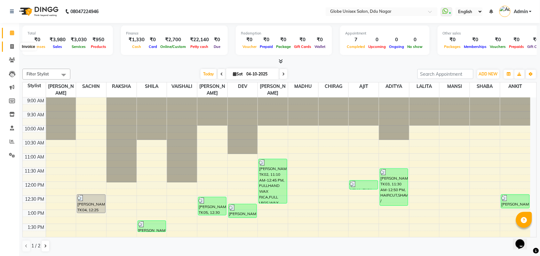
click at [10, 44] on span at bounding box center [11, 46] width 11 height 7
select select "service"
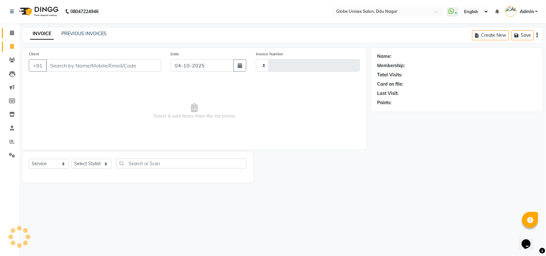
type input "4872"
select select "4184"
click at [96, 160] on select "Select Stylist ADITYA AJIT ANKIT CHIRAG DEV DIGESH LALITA LAXMI MADHU MANSI NIC…" at bounding box center [91, 164] width 40 height 10
select select "24272"
click at [71, 159] on select "Select Stylist ADITYA AJIT ANKIT CHIRAG DEV DIGESH LALITA LAXMI MADHU MANSI NIC…" at bounding box center [91, 164] width 40 height 10
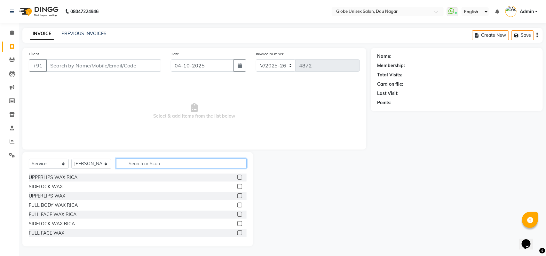
click at [157, 160] on input "text" at bounding box center [181, 164] width 130 height 10
type input "HAIR"
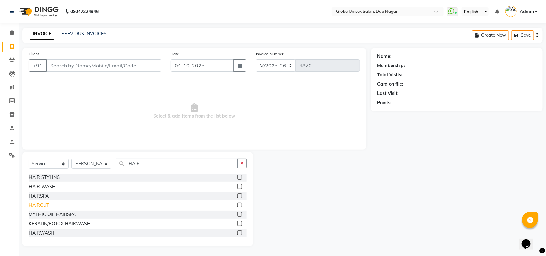
click at [34, 205] on div "HAIRCUT" at bounding box center [39, 205] width 20 height 7
checkbox input "false"
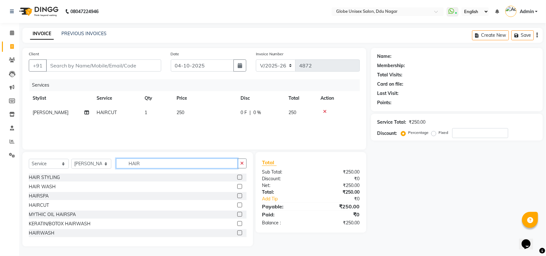
click at [158, 163] on input "HAIR" at bounding box center [177, 164] width 122 height 10
type input "H"
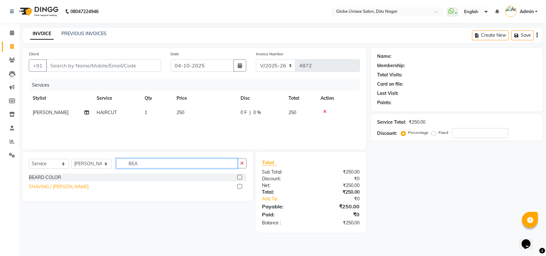
type input "BEA"
click at [63, 187] on div "SHAVING / BEARD" at bounding box center [59, 187] width 60 height 7
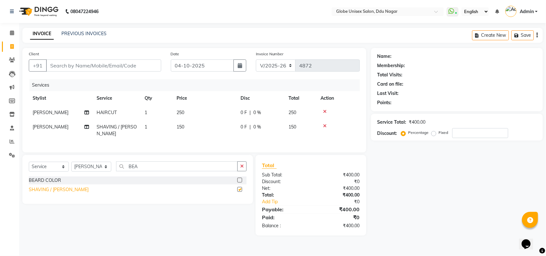
checkbox input "false"
click at [323, 109] on icon at bounding box center [325, 111] width 4 height 4
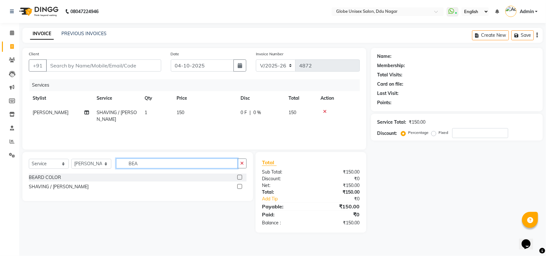
click at [197, 167] on input "BEA" at bounding box center [177, 164] width 122 height 10
type input "B"
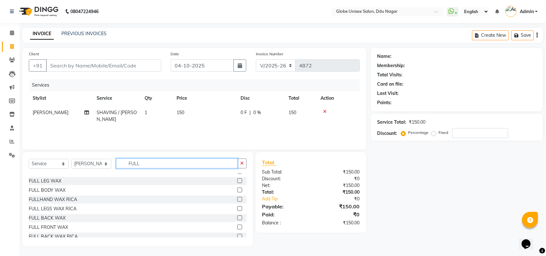
scroll to position [75, 0]
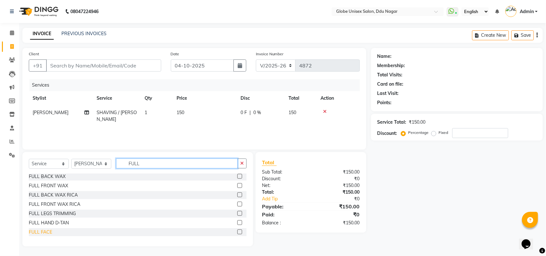
type input "FULL"
click at [43, 231] on div "FULL FACE" at bounding box center [40, 232] width 23 height 7
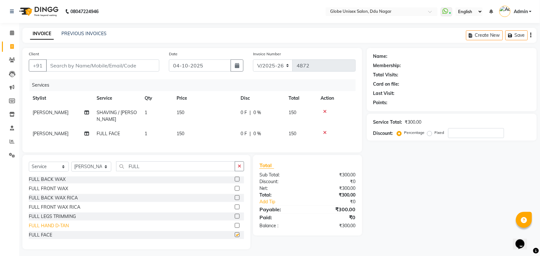
checkbox input "false"
click at [200, 128] on td "150" at bounding box center [205, 134] width 64 height 14
select select "24272"
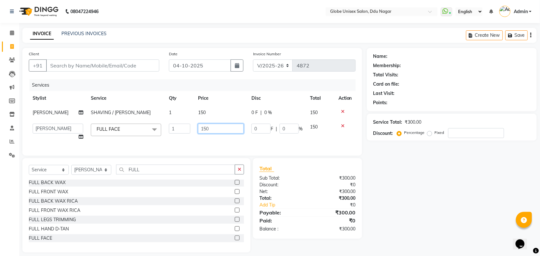
click at [216, 126] on input "150" at bounding box center [221, 129] width 46 height 10
type input "1"
type input "50"
click at [445, 223] on div "Name: Membership: Total Visits: Card on file: Last Visit: Points: Service Total…" at bounding box center [454, 150] width 175 height 205
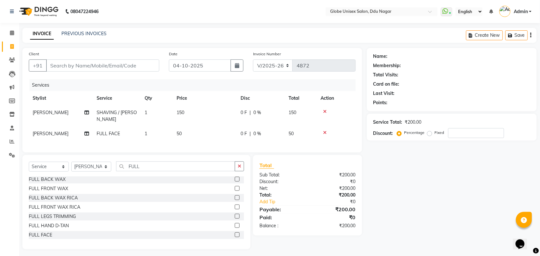
click at [70, 55] on div "Client +91" at bounding box center [94, 64] width 140 height 26
click at [74, 61] on input "Client" at bounding box center [102, 65] width 113 height 12
type input "9"
type input "0"
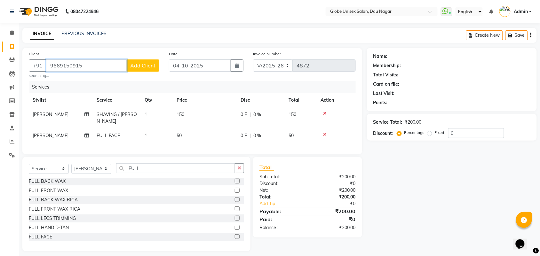
type input "9669150915"
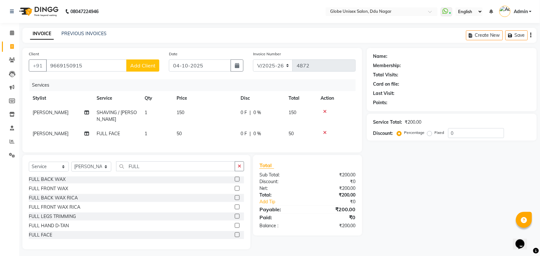
click at [138, 67] on span "Add Client" at bounding box center [142, 65] width 25 height 6
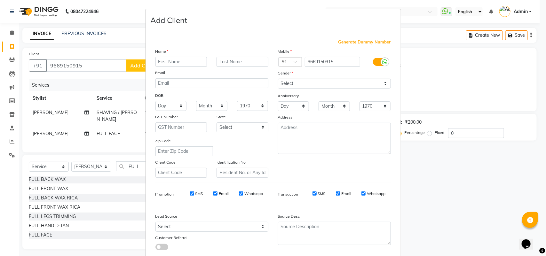
click at [171, 61] on input "text" at bounding box center [181, 62] width 52 height 10
type input "TUSHAR"
click at [283, 79] on select "Select Male Female Other Prefer Not To Say" at bounding box center [334, 84] width 113 height 10
select select "male"
click at [278, 79] on select "Select Male Female Other Prefer Not To Say" at bounding box center [334, 84] width 113 height 10
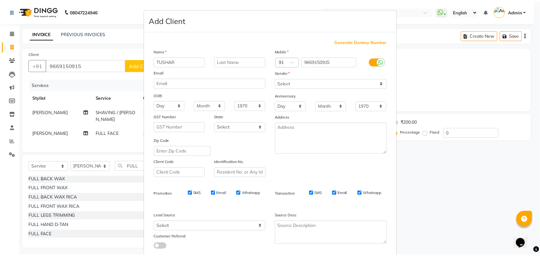
scroll to position [37, 0]
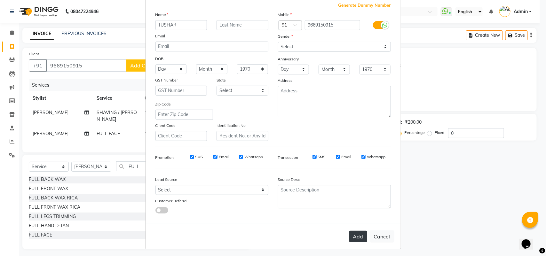
click at [360, 233] on button "Add" at bounding box center [358, 237] width 18 height 12
select select
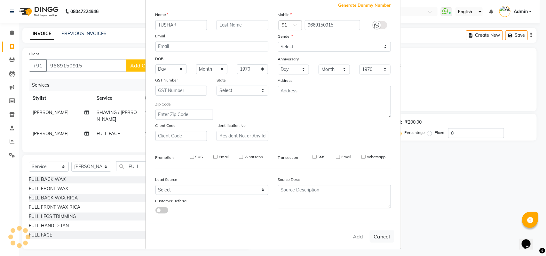
select select
checkbox input "false"
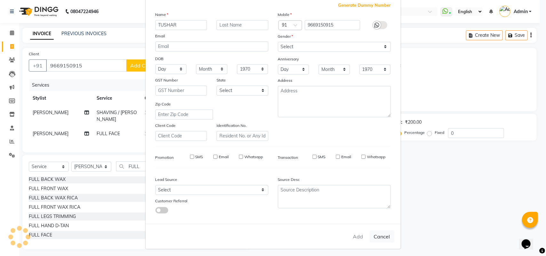
checkbox input "false"
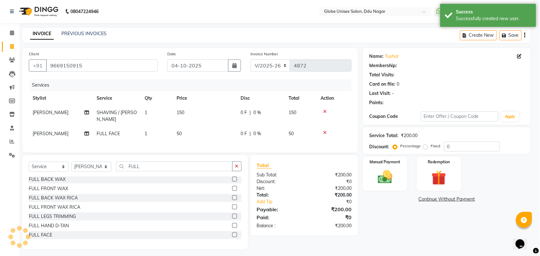
select select "1: Object"
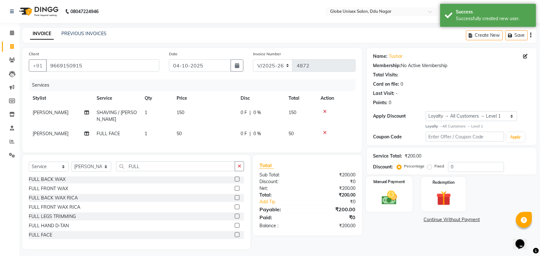
click at [389, 199] on img at bounding box center [389, 198] width 25 height 18
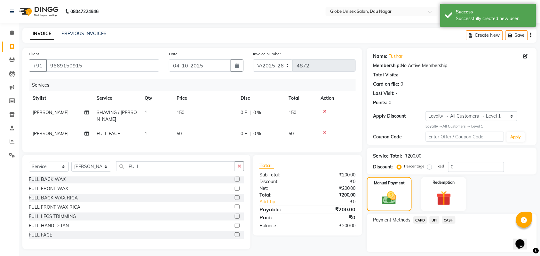
click at [434, 219] on span "UPI" at bounding box center [435, 220] width 10 height 7
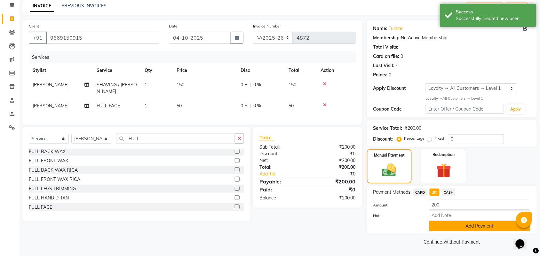
drag, startPoint x: 478, startPoint y: 226, endPoint x: 496, endPoint y: 207, distance: 26.0
click at [478, 226] on button "Add Payment" at bounding box center [479, 226] width 101 height 10
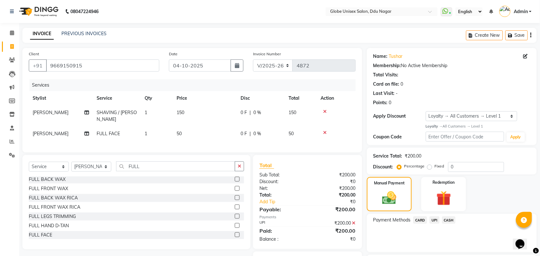
scroll to position [55, 0]
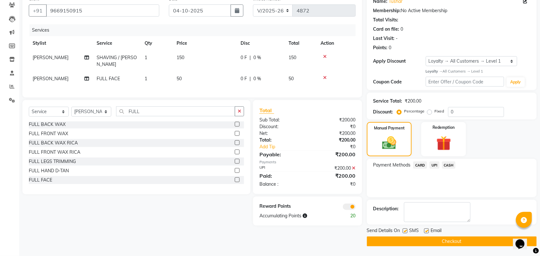
click at [470, 241] on button "Checkout" at bounding box center [452, 242] width 170 height 10
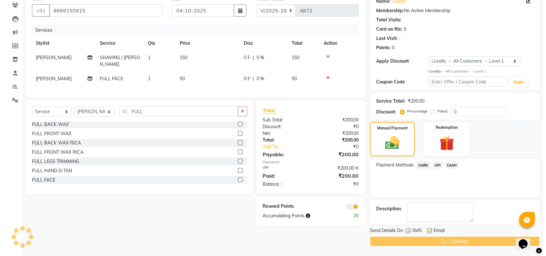
scroll to position [0, 0]
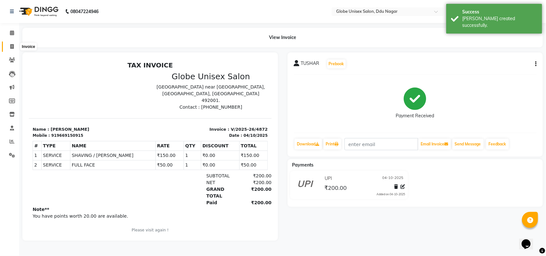
click at [10, 45] on span at bounding box center [11, 46] width 11 height 7
select select "4184"
select select "service"
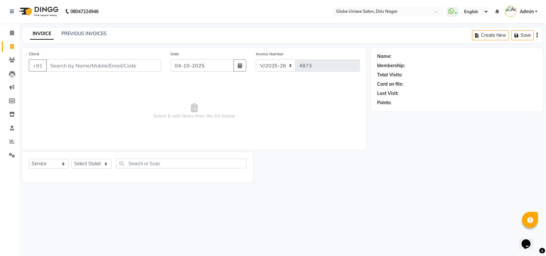
click at [84, 65] on input "Client" at bounding box center [103, 65] width 115 height 12
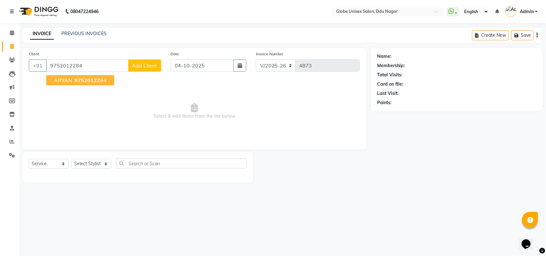
type input "9752012284"
select select "1: Object"
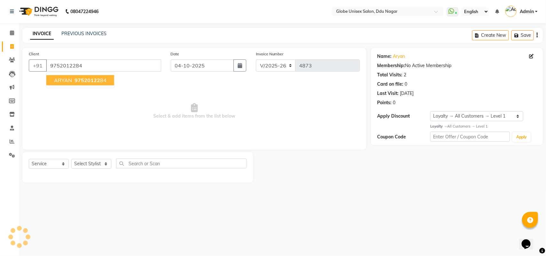
click at [66, 77] on span "ARYAN" at bounding box center [63, 80] width 18 height 6
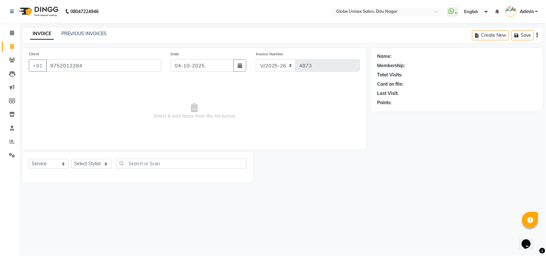
select select "1: Object"
click at [82, 106] on span "Select & add items from the list below" at bounding box center [194, 111] width 331 height 64
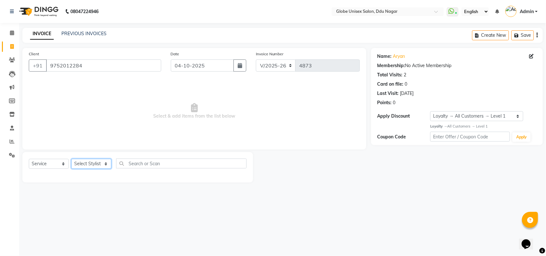
click at [103, 162] on select "Select Stylist ADITYA AJIT ANKIT CHIRAG DEV DIGESH LALITA LAXMI MADHU MANSI NIC…" at bounding box center [91, 164] width 40 height 10
select select "62852"
click at [71, 159] on select "Select Stylist ADITYA AJIT ANKIT CHIRAG DEV DIGESH LALITA LAXMI MADHU MANSI NIC…" at bounding box center [91, 164] width 40 height 10
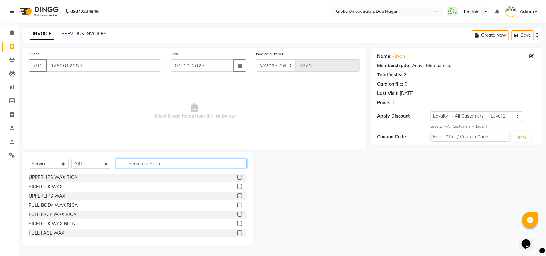
click at [166, 167] on input "text" at bounding box center [181, 164] width 130 height 10
type input "HAIR"
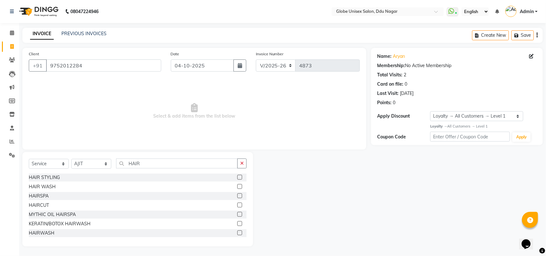
click at [43, 205] on div "HAIRCUT" at bounding box center [39, 205] width 20 height 7
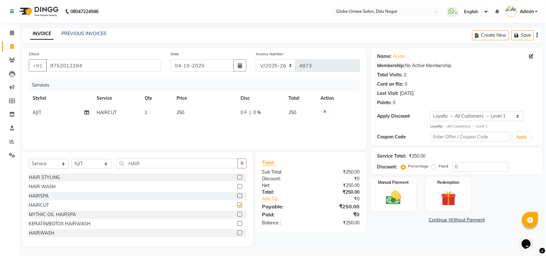
checkbox input "false"
click at [394, 195] on img at bounding box center [393, 198] width 25 height 18
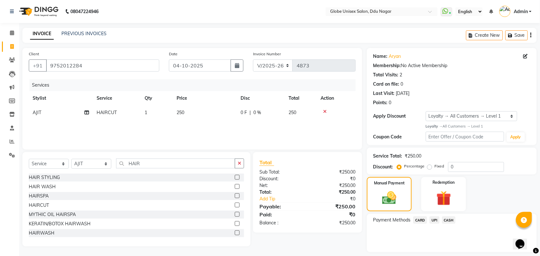
drag, startPoint x: 444, startPoint y: 219, endPoint x: 448, endPoint y: 219, distance: 3.9
click at [445, 219] on span "CASH" at bounding box center [449, 220] width 14 height 7
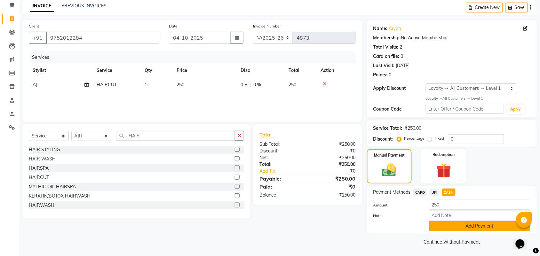
click at [483, 224] on button "Add Payment" at bounding box center [479, 226] width 101 height 10
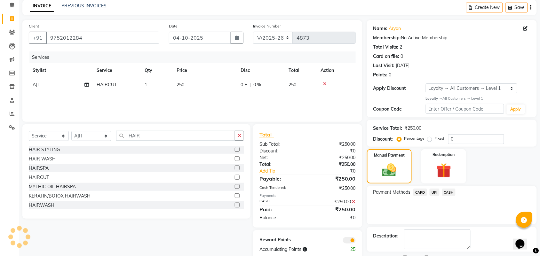
scroll to position [55, 0]
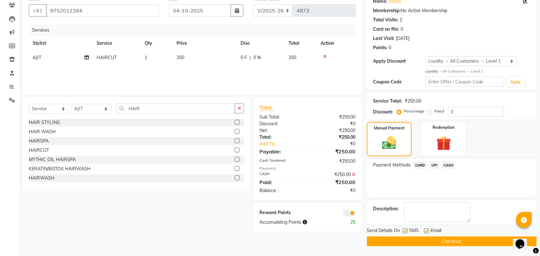
click at [493, 240] on button "Checkout" at bounding box center [452, 242] width 170 height 10
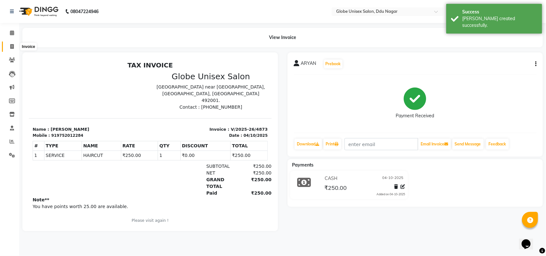
click at [9, 48] on span at bounding box center [11, 46] width 11 height 7
select select "service"
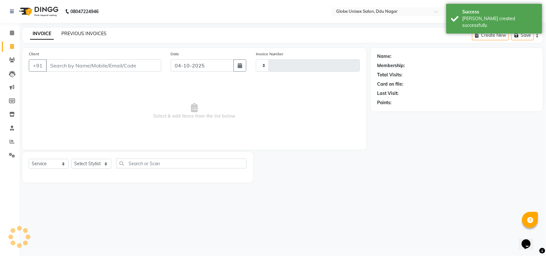
click at [97, 33] on link "PREVIOUS INVOICES" at bounding box center [83, 34] width 45 height 6
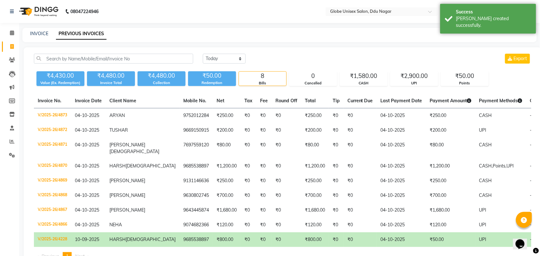
click at [157, 39] on div "INVOICE PREVIOUS INVOICES" at bounding box center [279, 35] width 514 height 14
click at [10, 48] on span at bounding box center [11, 46] width 11 height 7
select select "service"
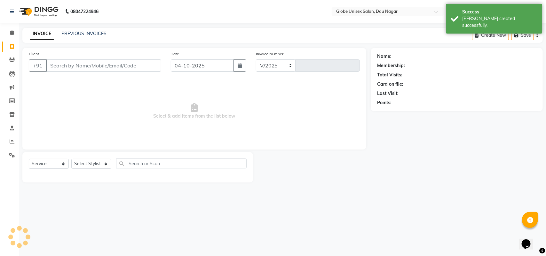
select select "4184"
type input "4874"
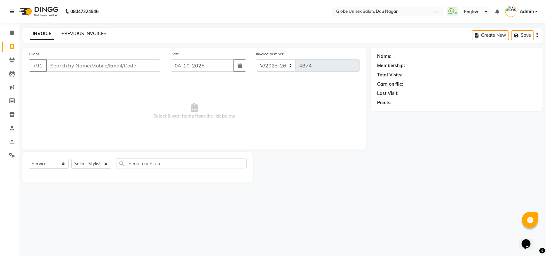
click at [83, 34] on link "PREVIOUS INVOICES" at bounding box center [83, 34] width 45 height 6
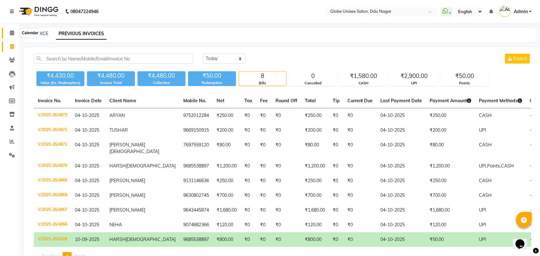
click at [11, 31] on icon at bounding box center [12, 32] width 4 height 5
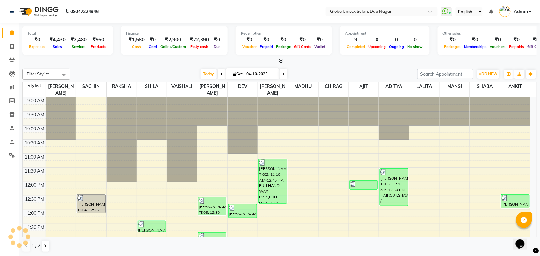
scroll to position [143, 0]
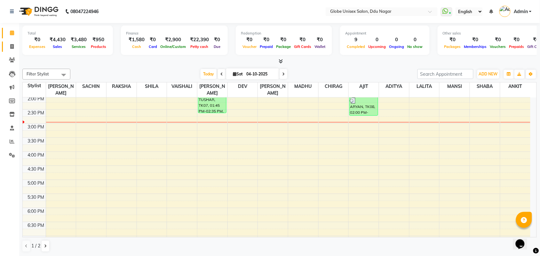
click at [12, 45] on icon at bounding box center [12, 46] width 4 height 5
select select "service"
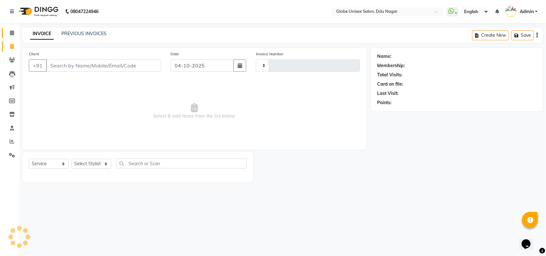
type input "4874"
select select "4184"
click at [10, 140] on icon at bounding box center [12, 141] width 5 height 5
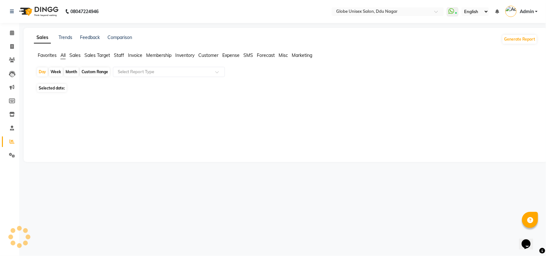
click at [69, 73] on div "Month" at bounding box center [71, 71] width 15 height 9
select select "10"
select select "2025"
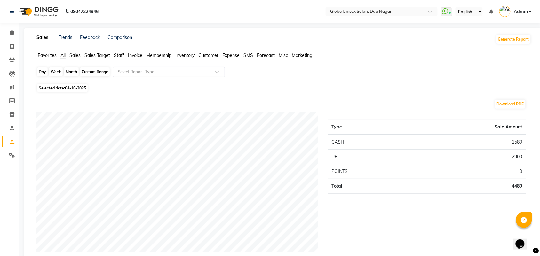
click at [68, 71] on div "Month" at bounding box center [71, 71] width 15 height 9
select select "10"
select select "2025"
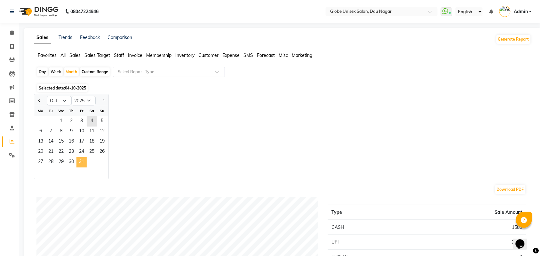
click at [80, 162] on span "31" at bounding box center [81, 162] width 10 height 10
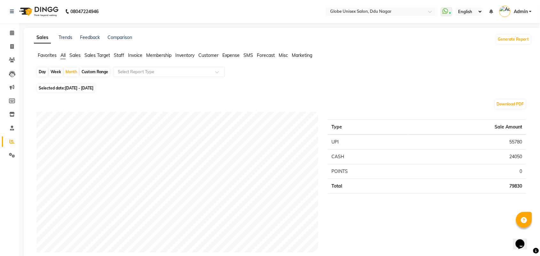
click at [122, 52] on li "Staff" at bounding box center [119, 55] width 10 height 7
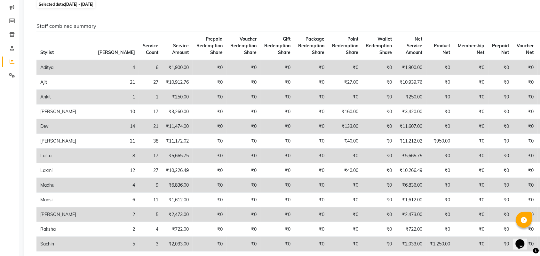
scroll to position [40, 0]
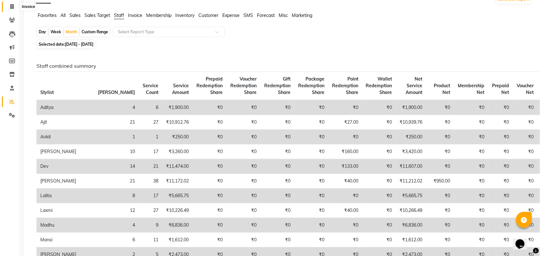
click at [12, 9] on icon at bounding box center [12, 6] width 4 height 5
select select "service"
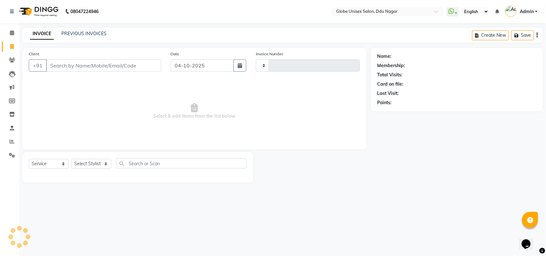
type input "4874"
select select "4184"
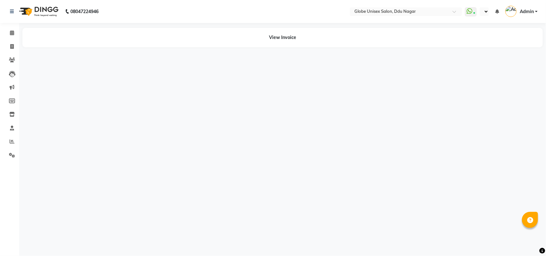
select select "en"
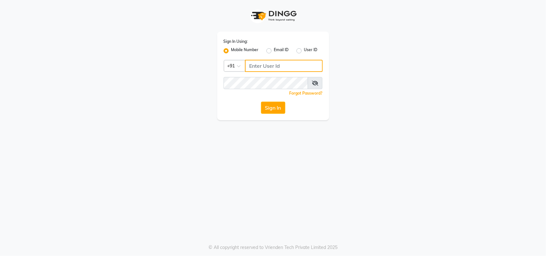
click at [275, 65] on input "Username" at bounding box center [284, 66] width 78 height 12
type input "9"
type input "9770685758"
click at [280, 107] on button "Sign In" at bounding box center [273, 108] width 24 height 12
